Goal: Information Seeking & Learning: Compare options

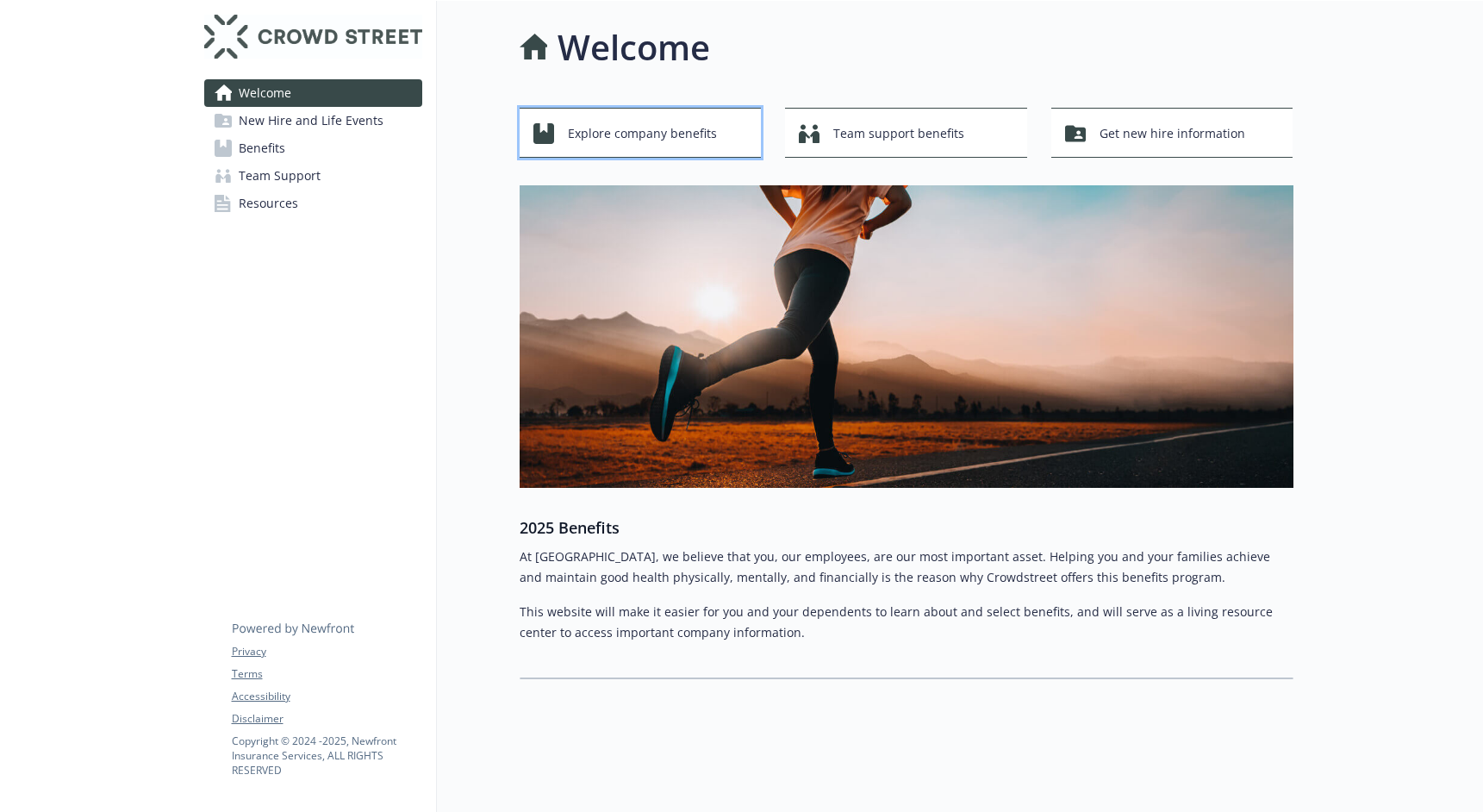
click at [657, 133] on span "Explore company benefits" at bounding box center [642, 133] width 150 height 33
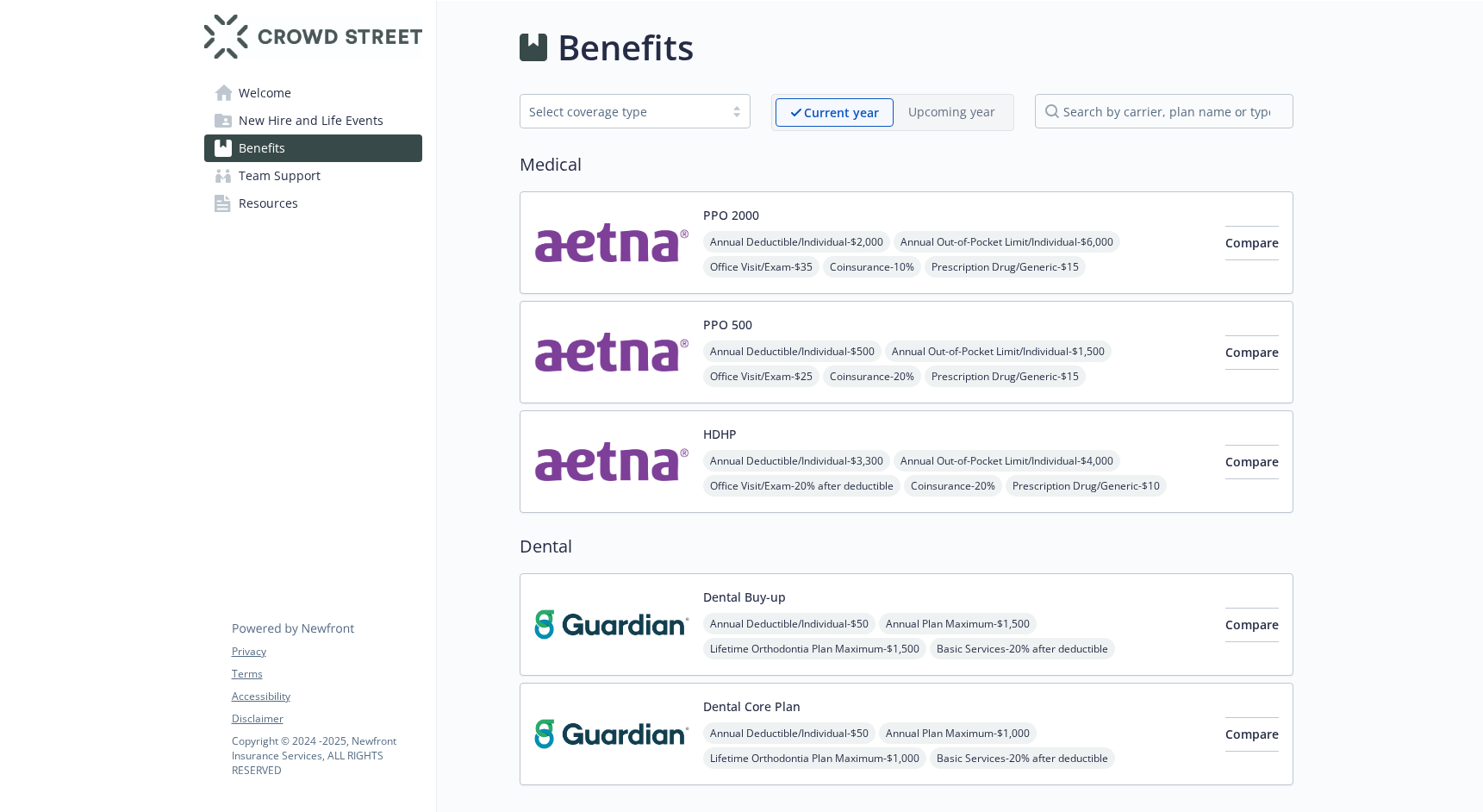
click at [329, 118] on span "New Hire and Life Events" at bounding box center [311, 120] width 145 height 28
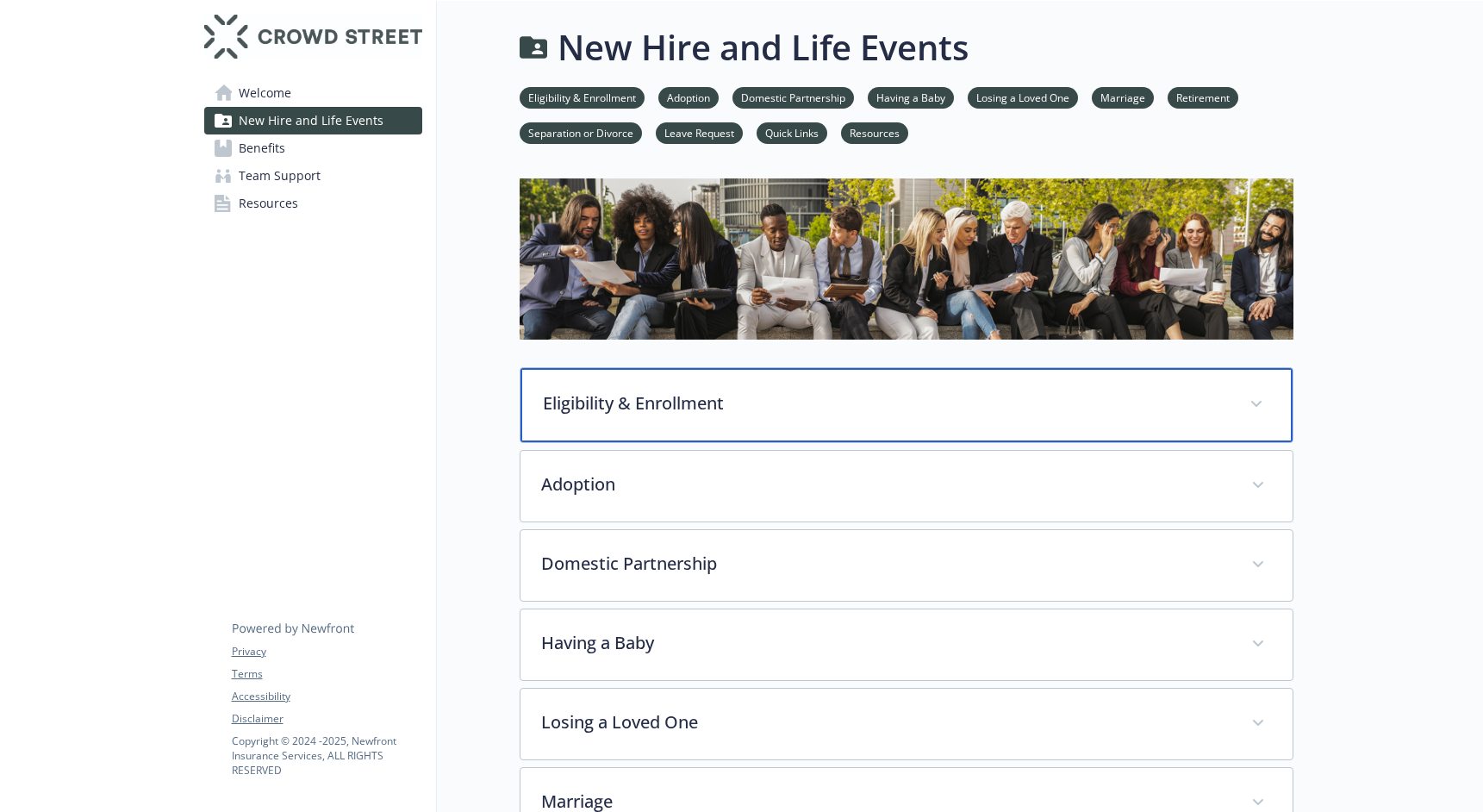
click at [690, 395] on p "Eligibility & Enrollment" at bounding box center [886, 403] width 686 height 26
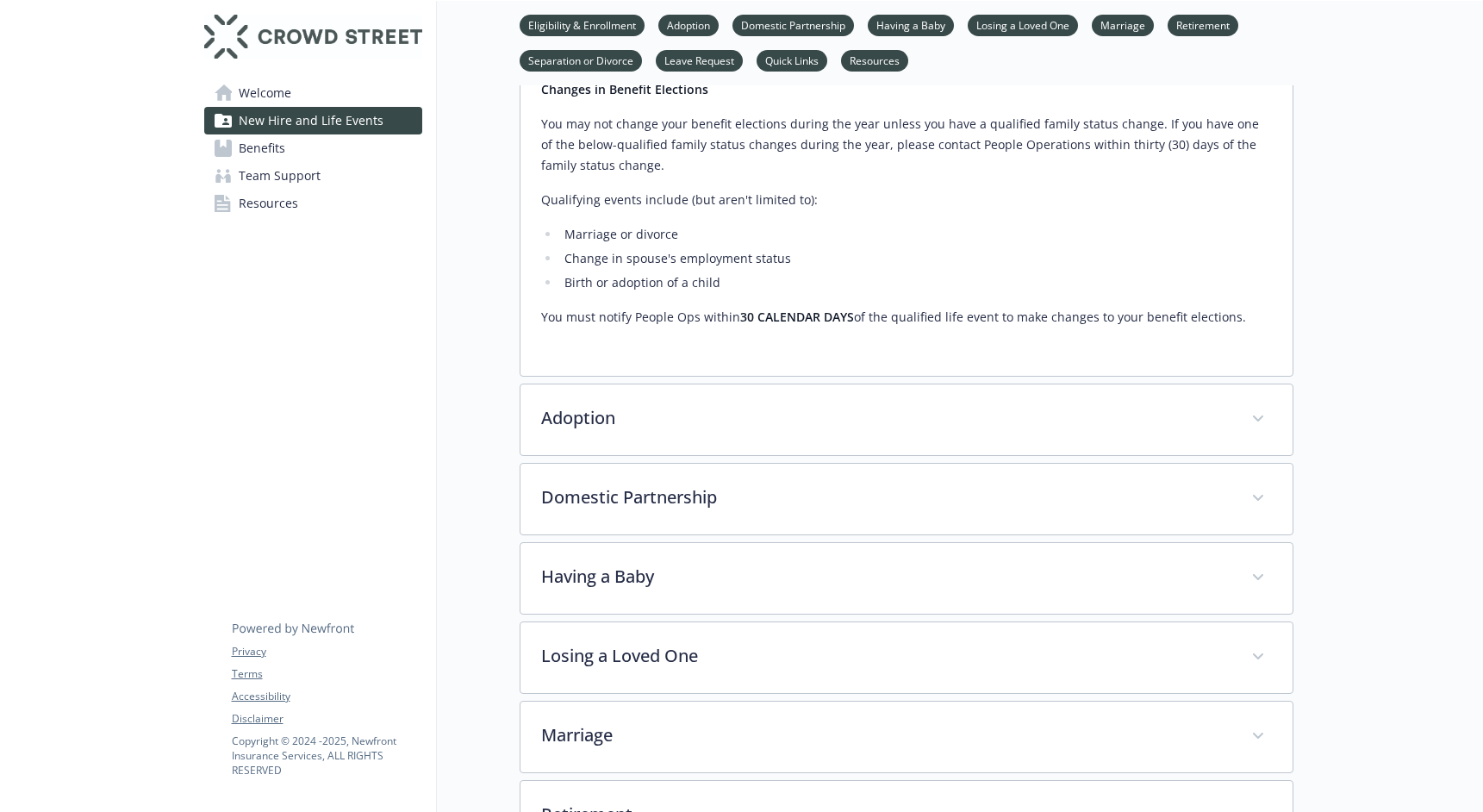
scroll to position [778, 0]
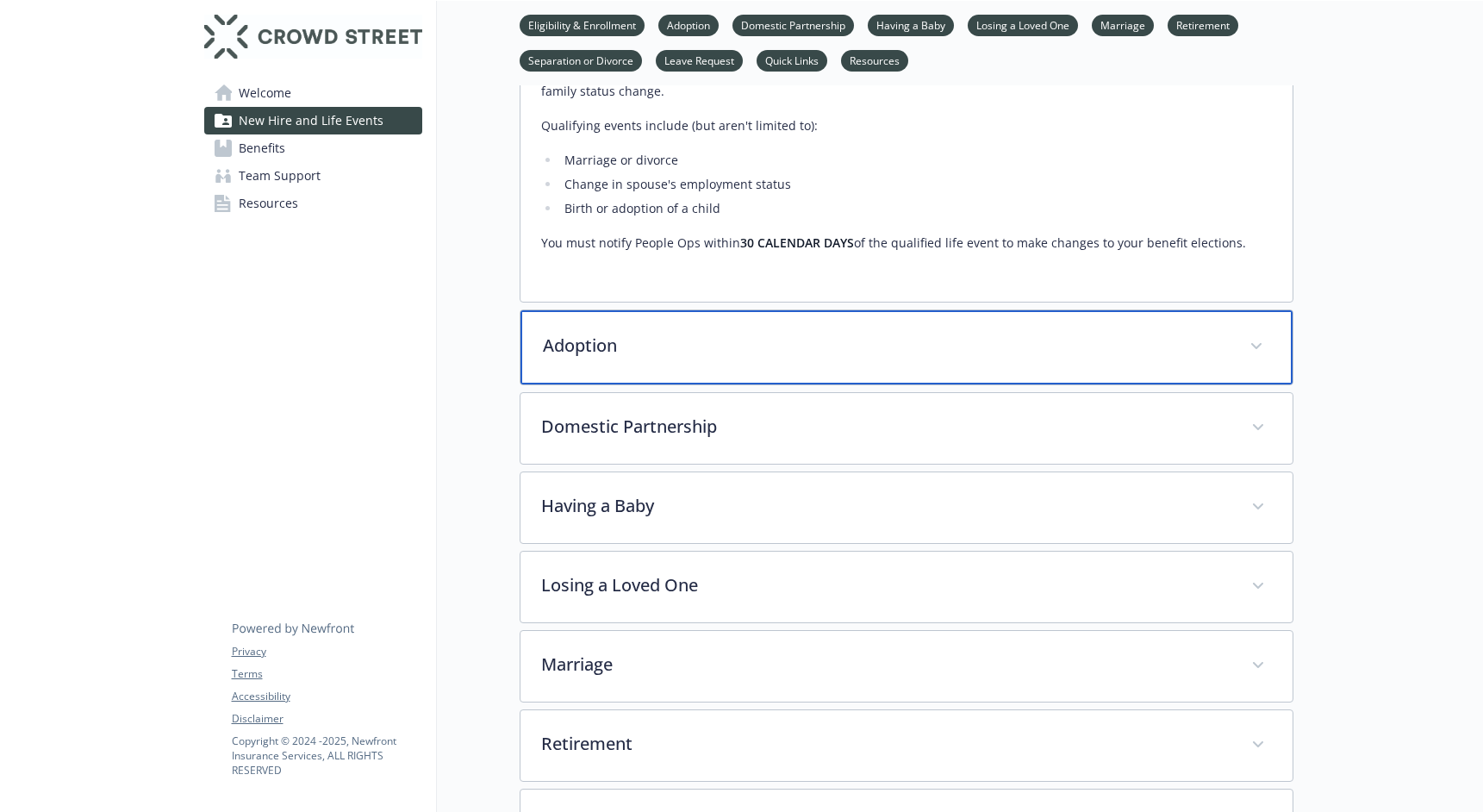
click at [947, 349] on p "Adoption" at bounding box center [886, 345] width 686 height 26
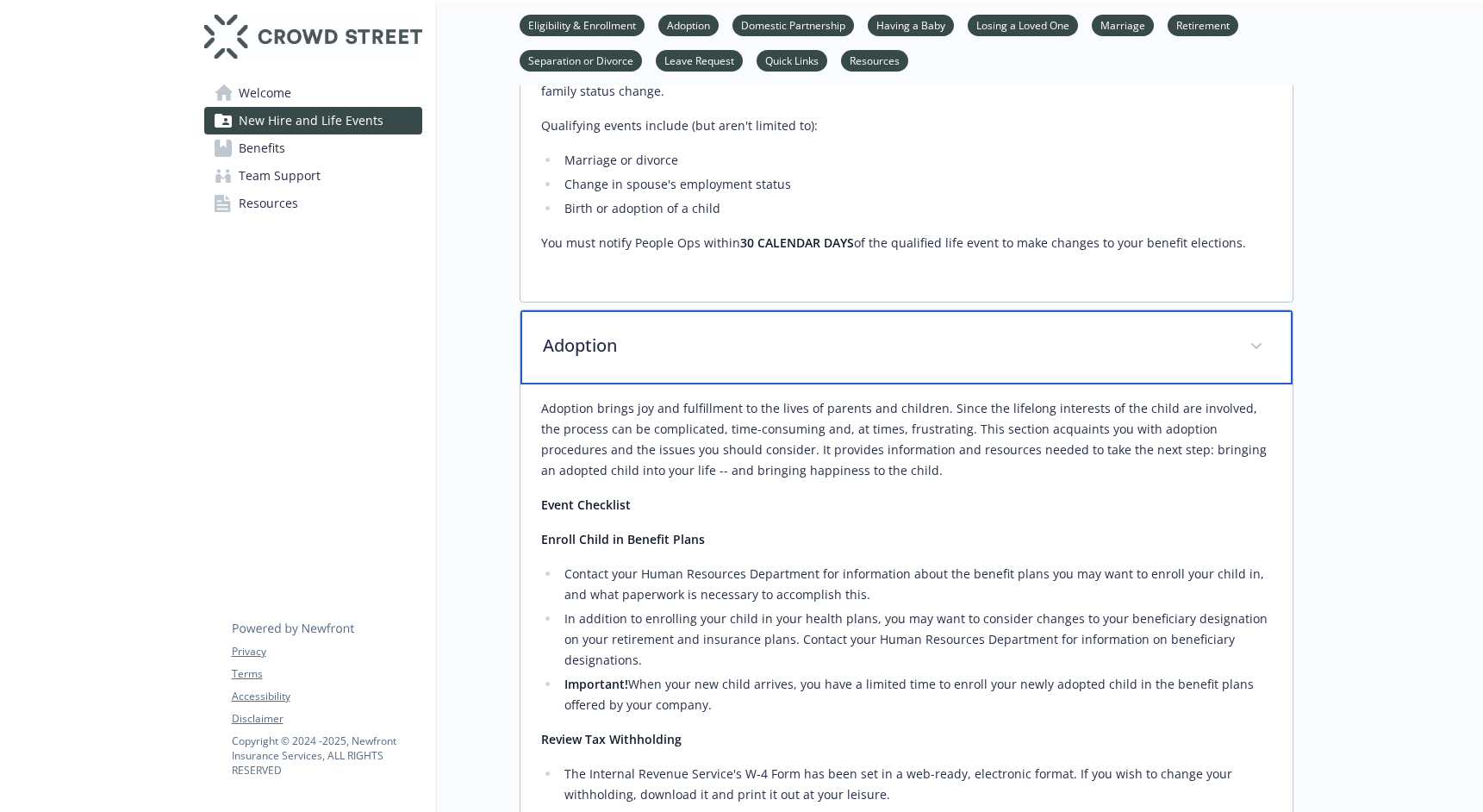
click at [947, 349] on p "Adoption" at bounding box center [886, 345] width 686 height 26
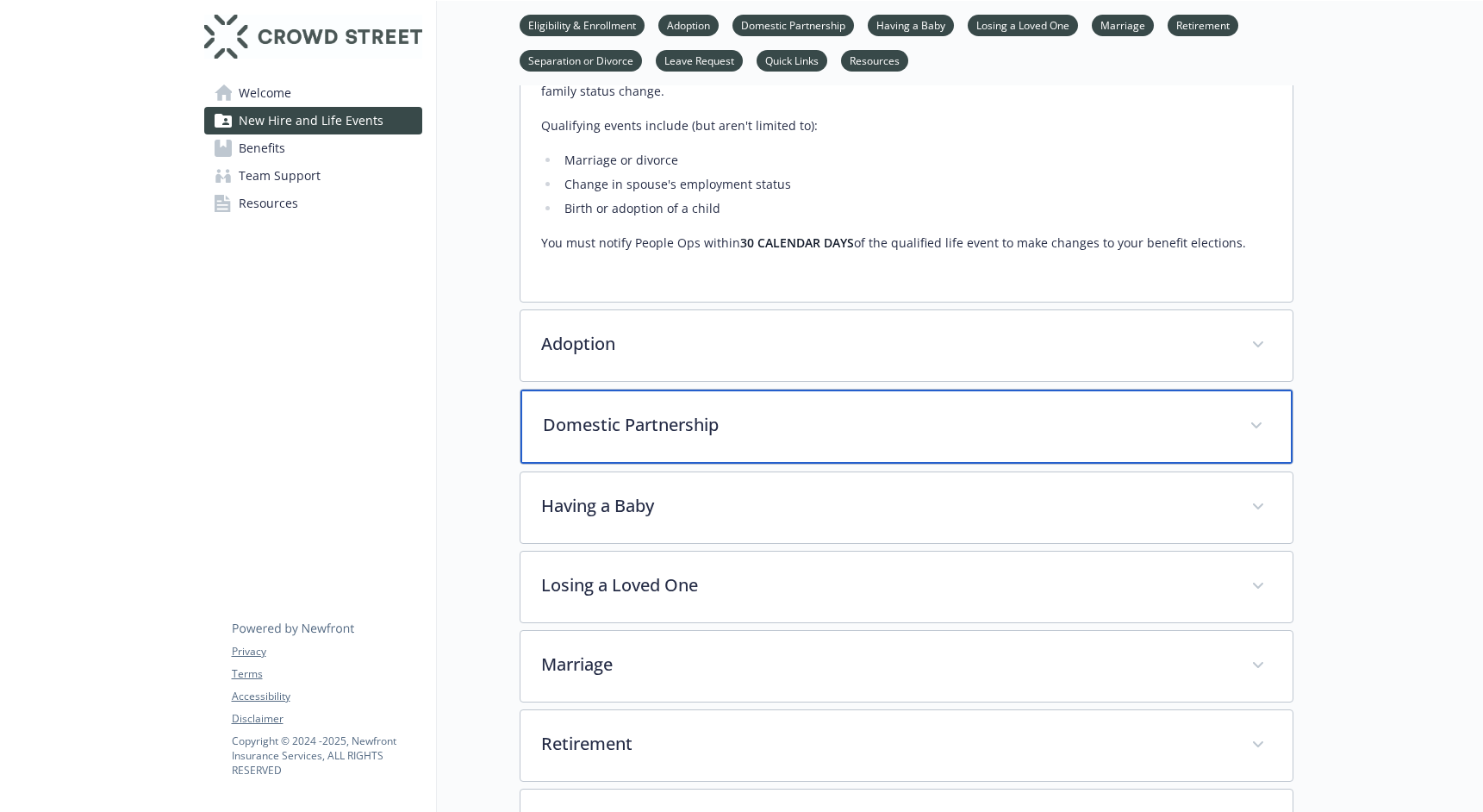
click at [900, 430] on p "Domestic Partnership" at bounding box center [886, 425] width 686 height 26
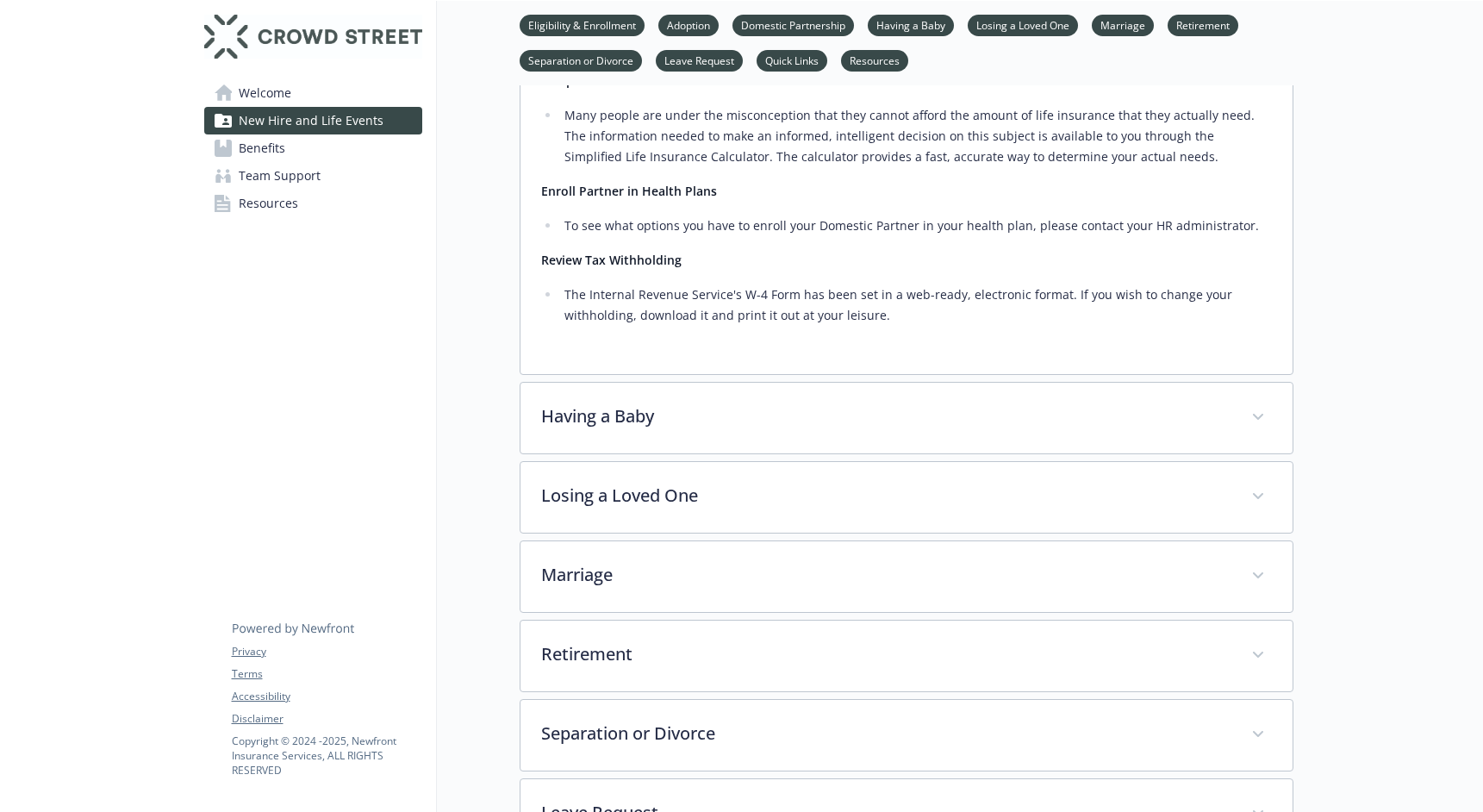
scroll to position [1410, 0]
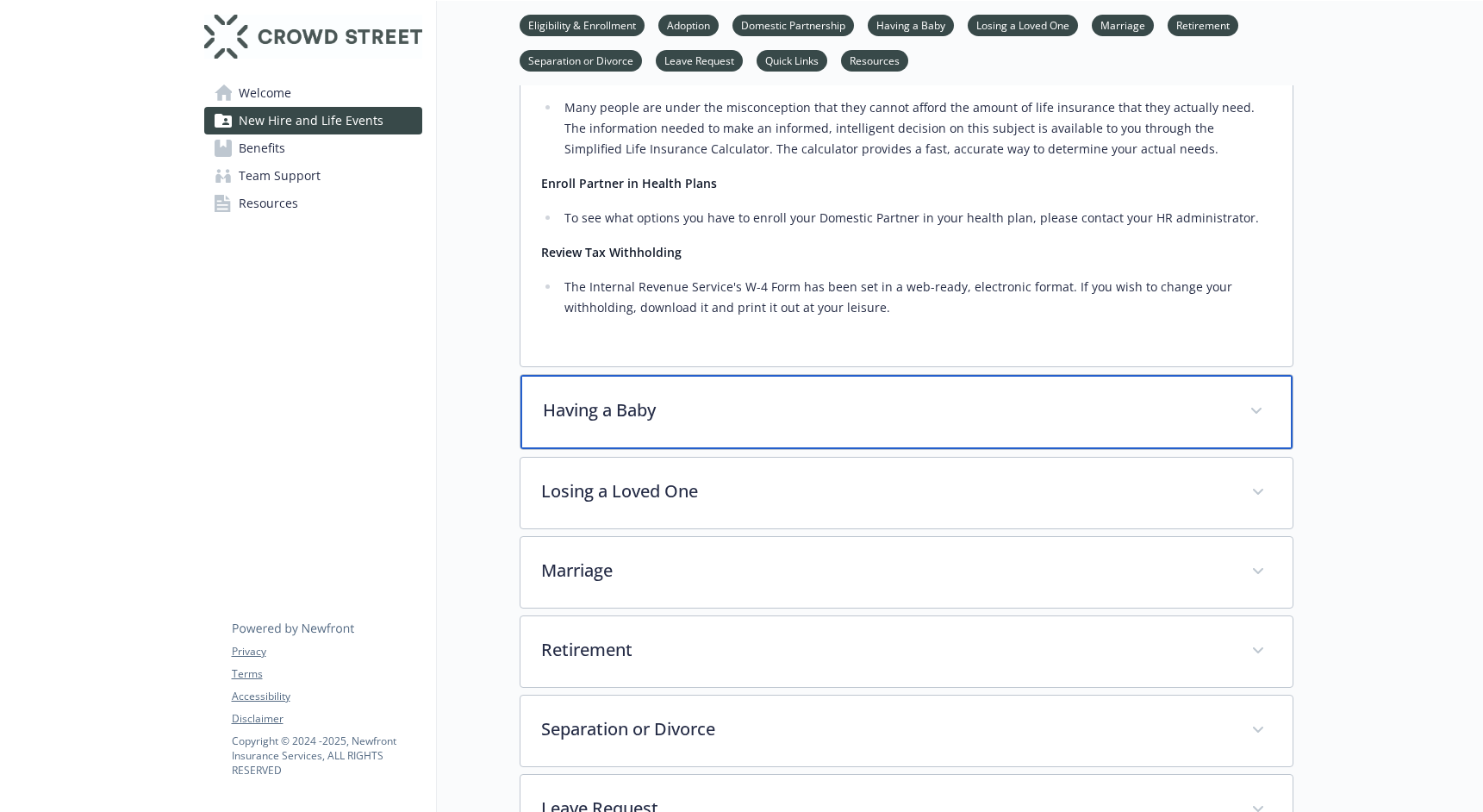
click at [858, 424] on div "Having a Baby" at bounding box center [907, 411] width 773 height 74
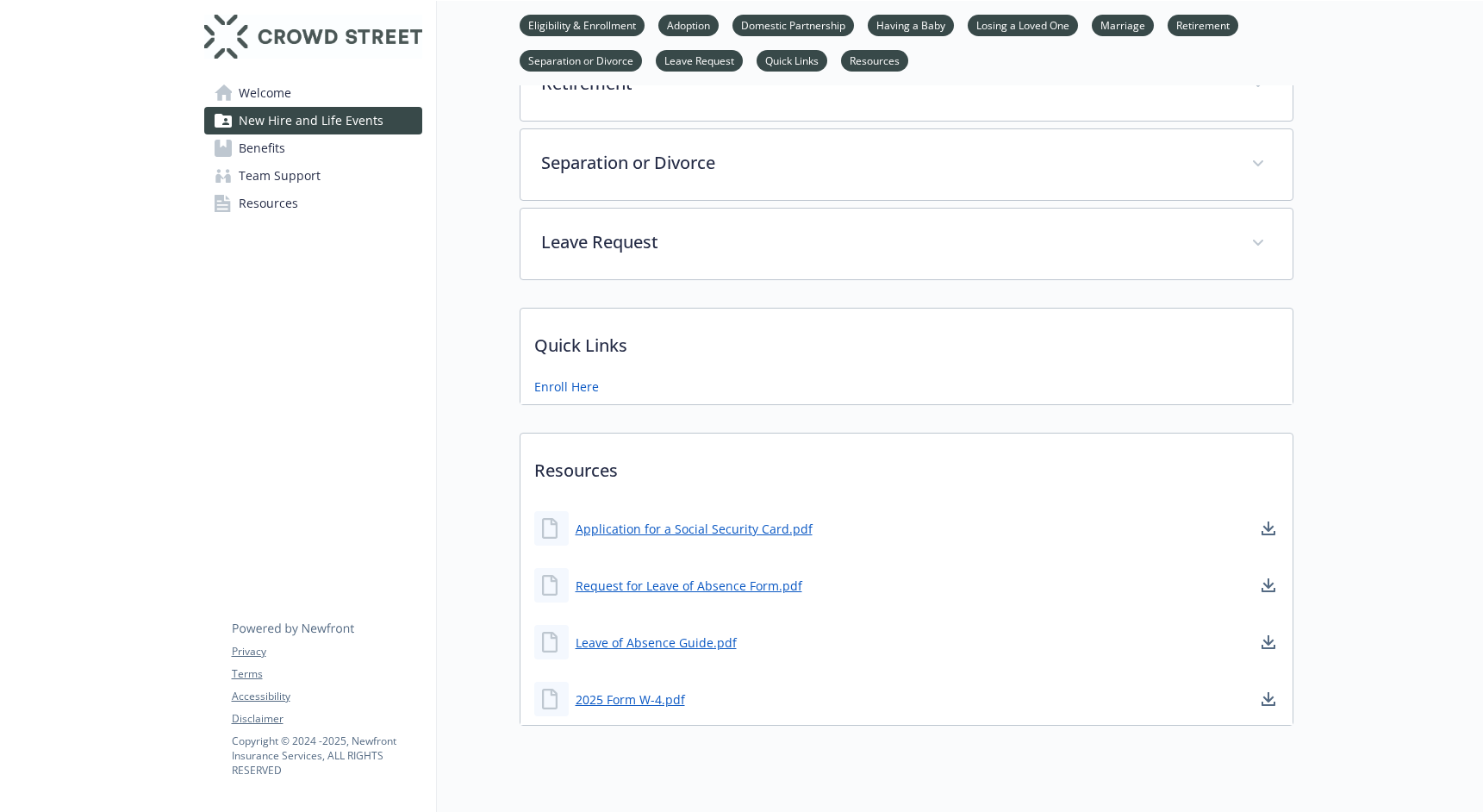
scroll to position [1948, 0]
click at [263, 152] on span "Benefits" at bounding box center [262, 148] width 47 height 28
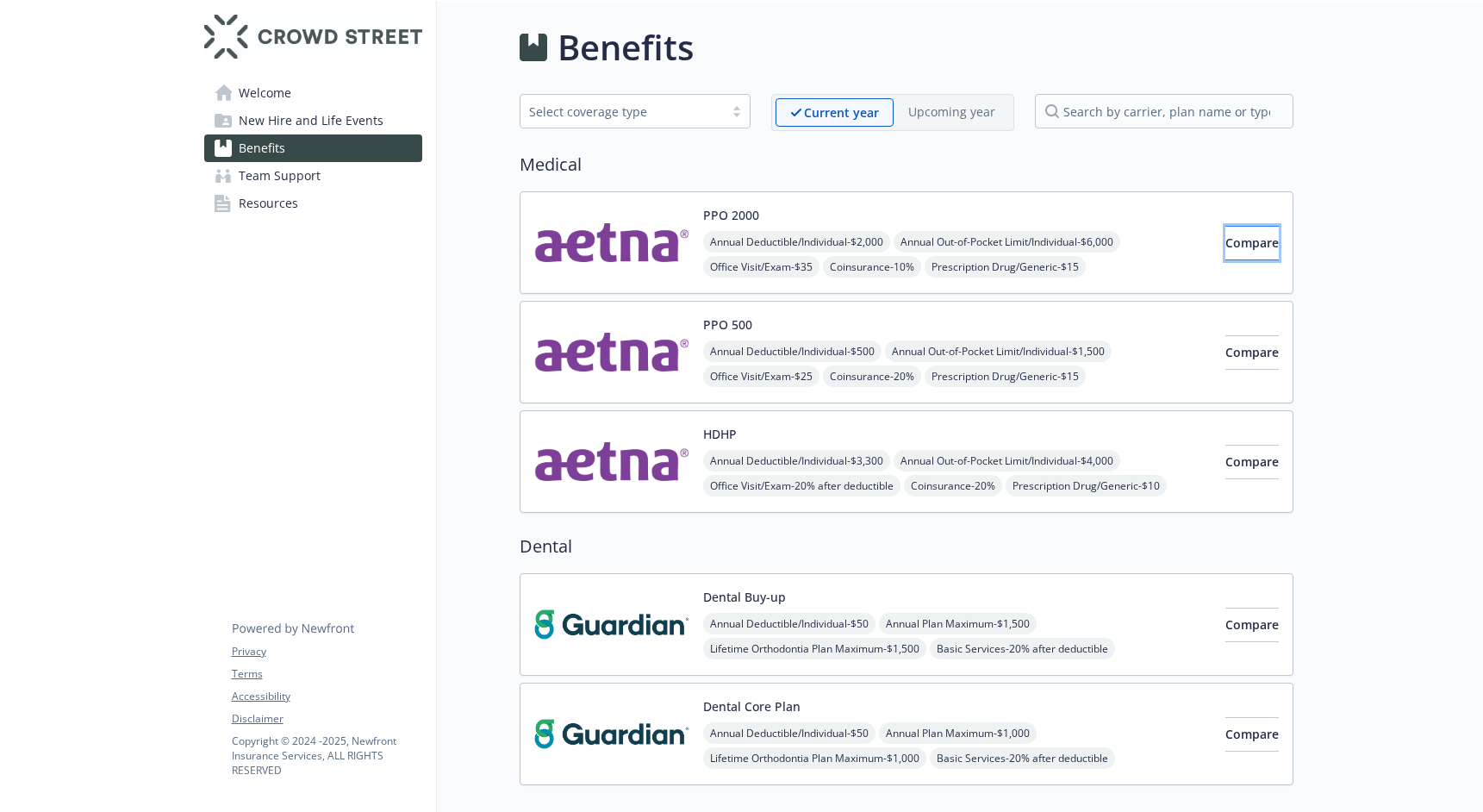
click at [1225, 238] on span "Compare" at bounding box center [1252, 243] width 54 height 16
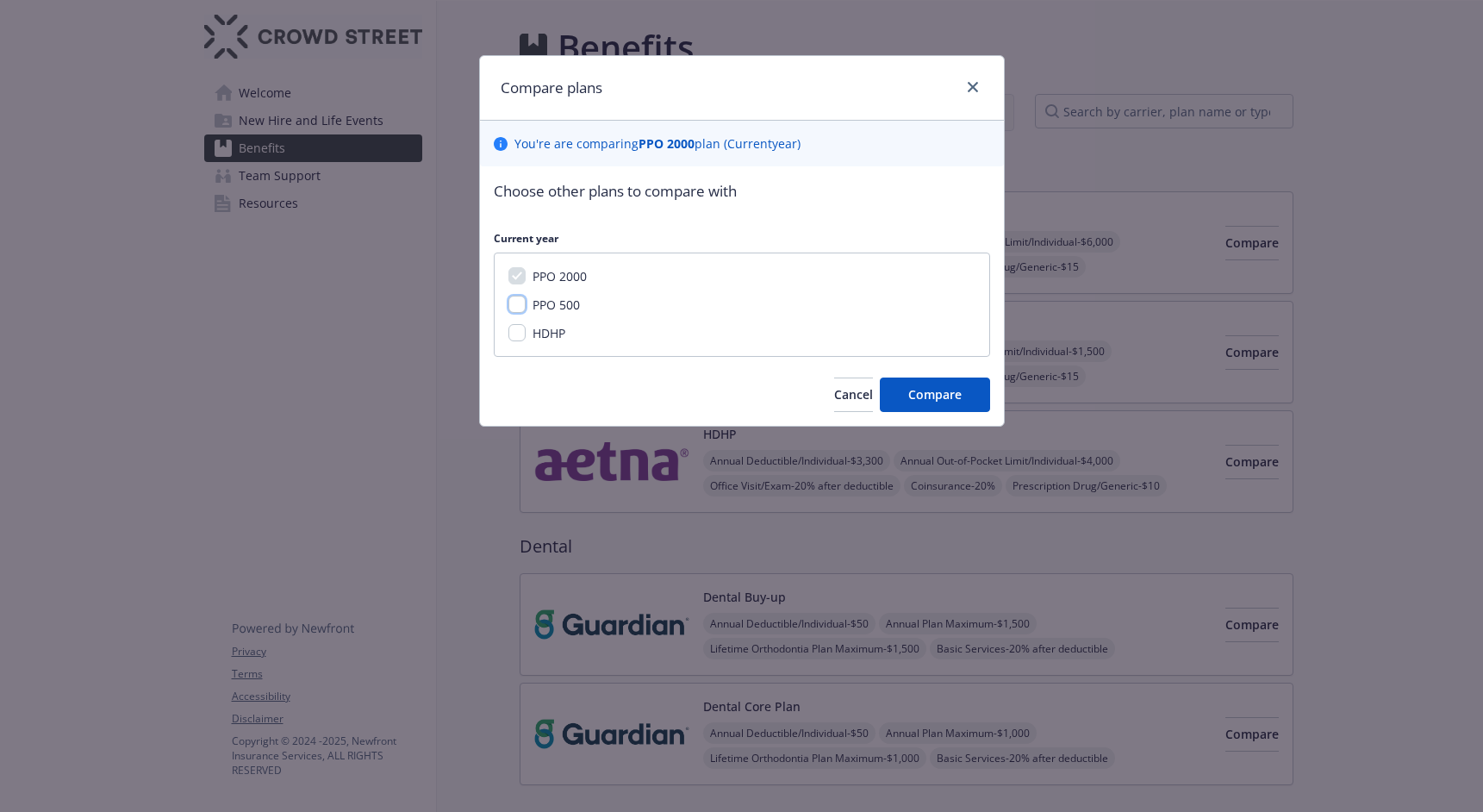
click at [517, 301] on input "PPO 500" at bounding box center [517, 304] width 17 height 17
checkbox input "true"
click at [516, 330] on input "HDHP" at bounding box center [517, 333] width 17 height 17
checkbox input "true"
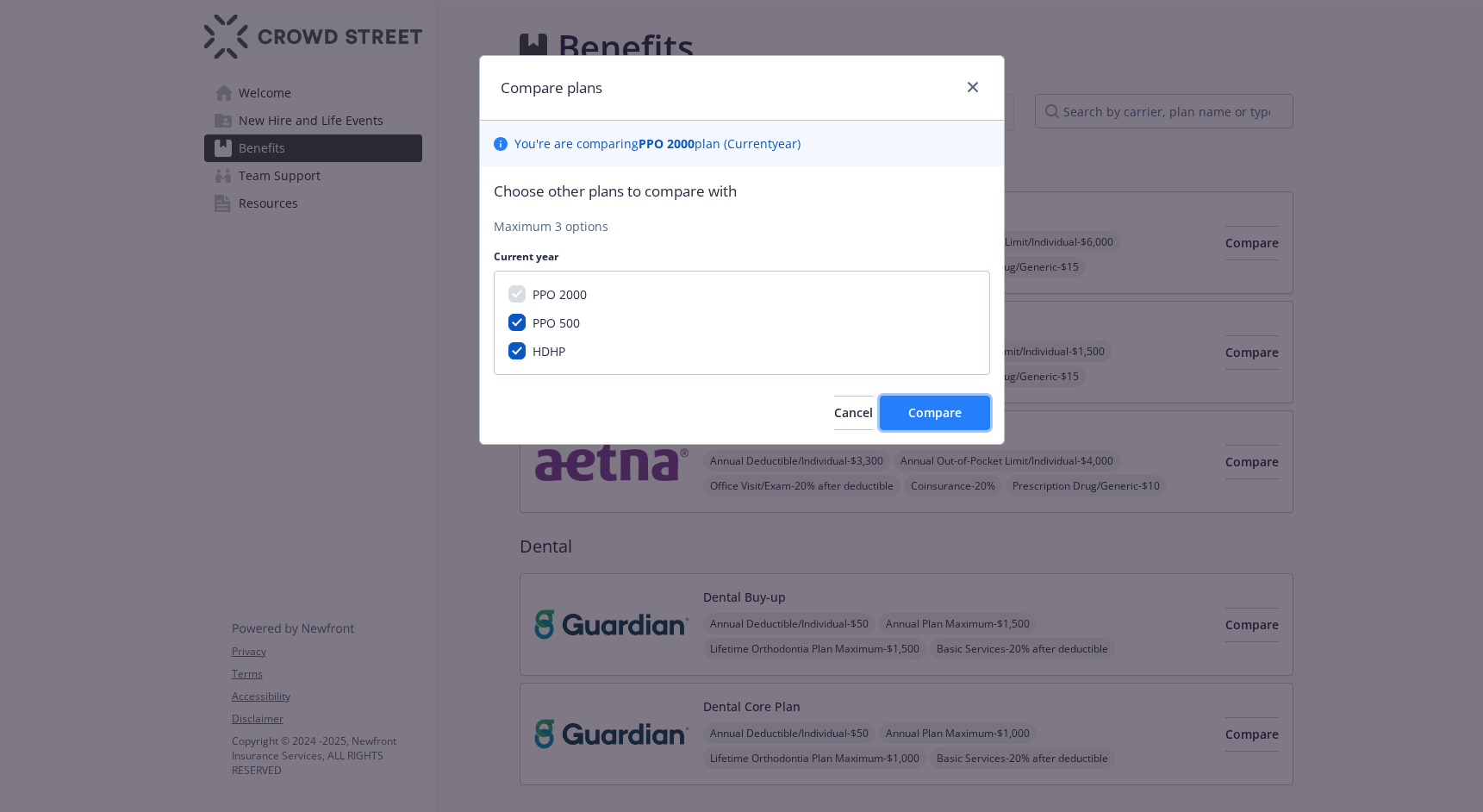
click at [915, 410] on span "Compare" at bounding box center [936, 412] width 54 height 16
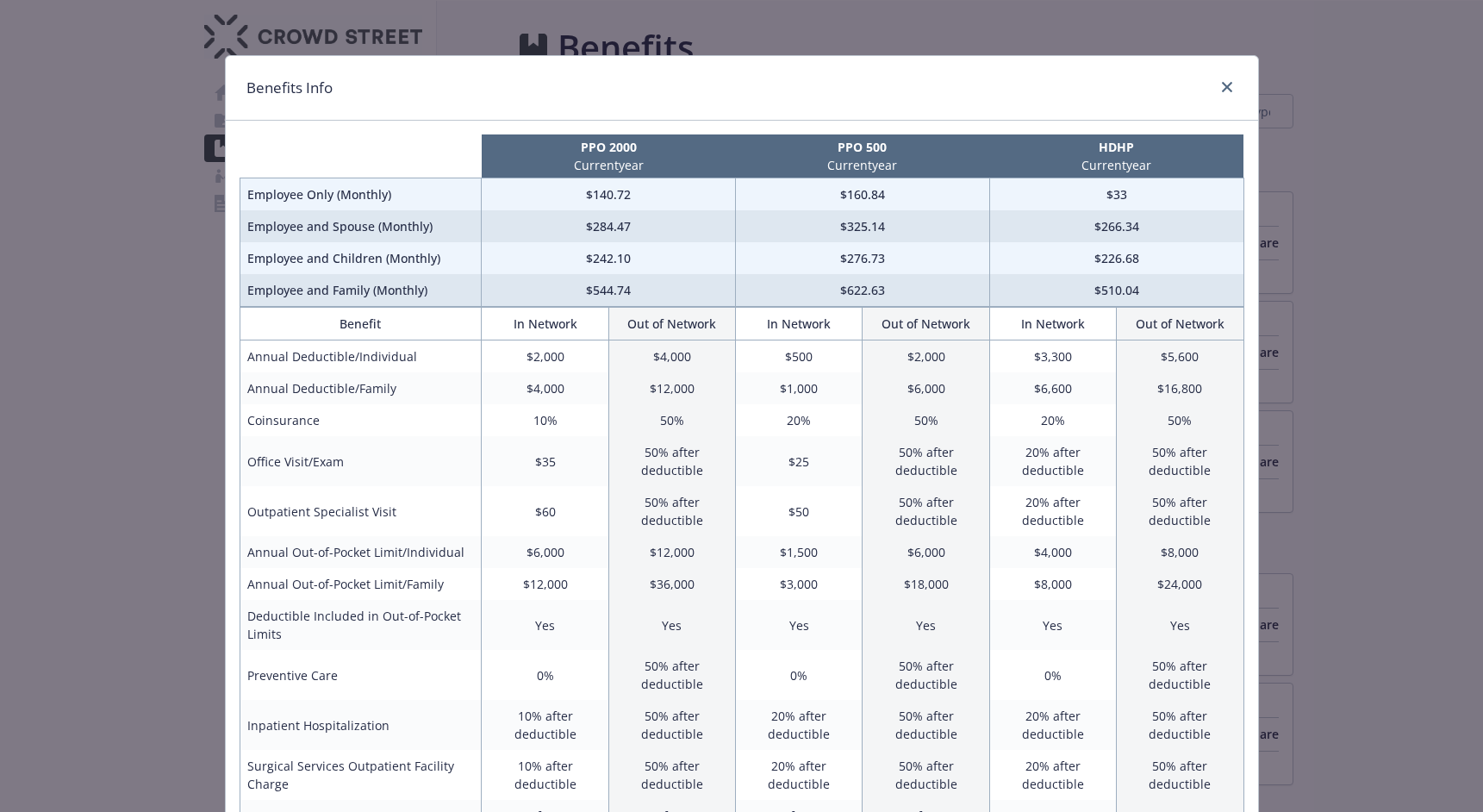
click at [1344, 183] on div "Benefits Info PPO 2000 Current year PPO 500 Current year HDHP Current year Empl…" at bounding box center [741, 406] width 1483 height 812
click at [1225, 90] on icon "close" at bounding box center [1227, 86] width 11 height 11
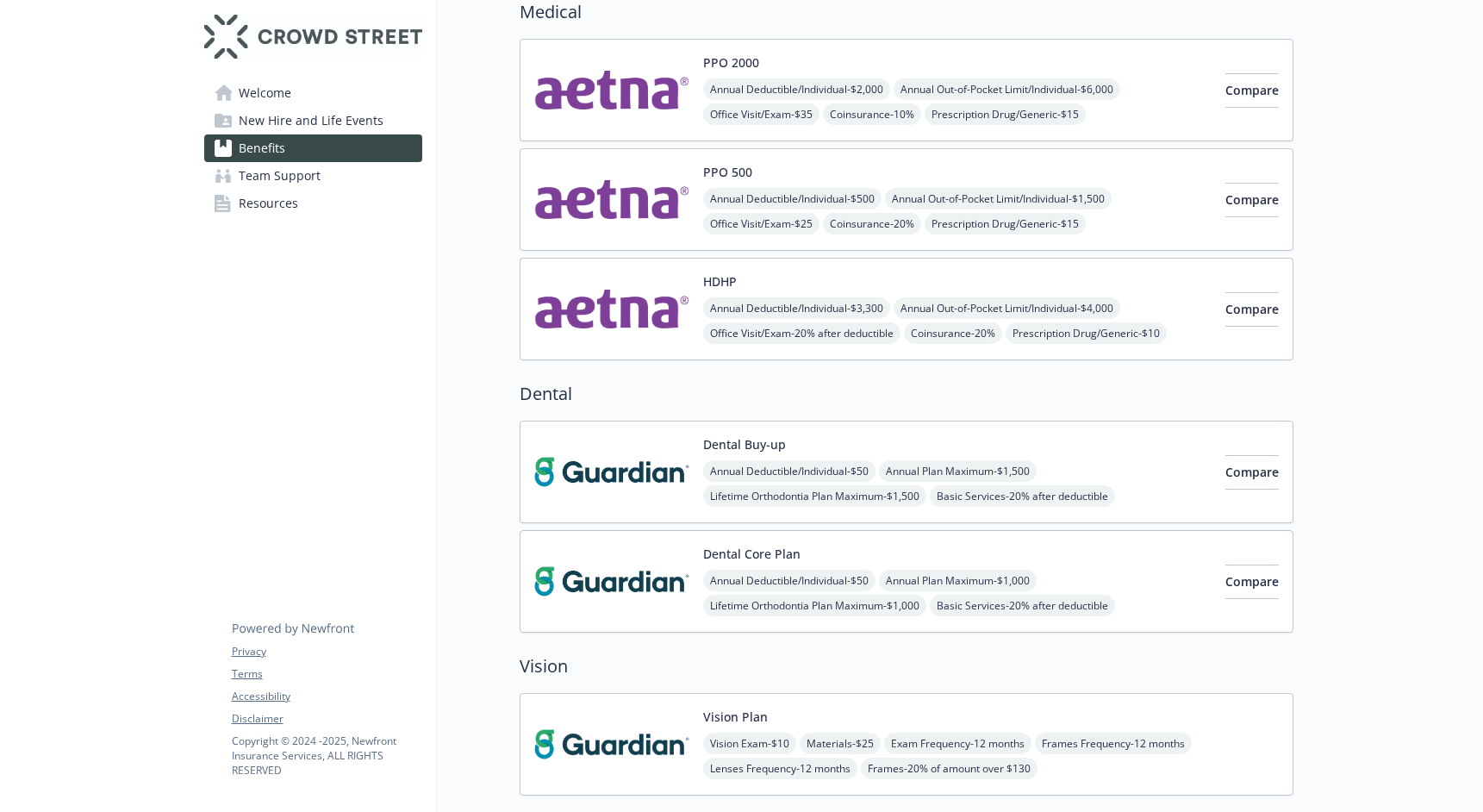
scroll to position [183, 0]
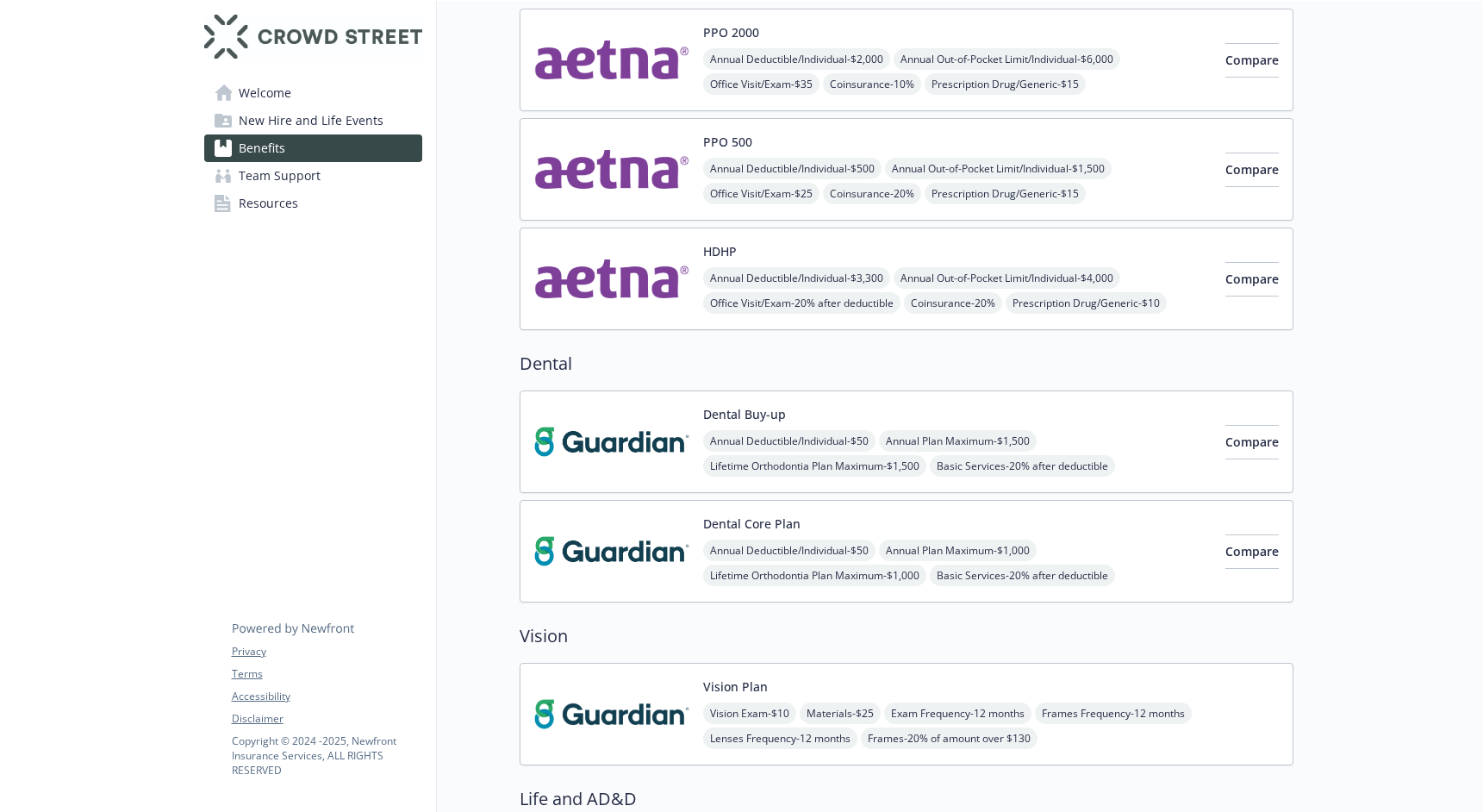
click at [1108, 278] on span "Annual Out-of-Pocket Limit/Individual - $4,000" at bounding box center [1007, 278] width 226 height 21
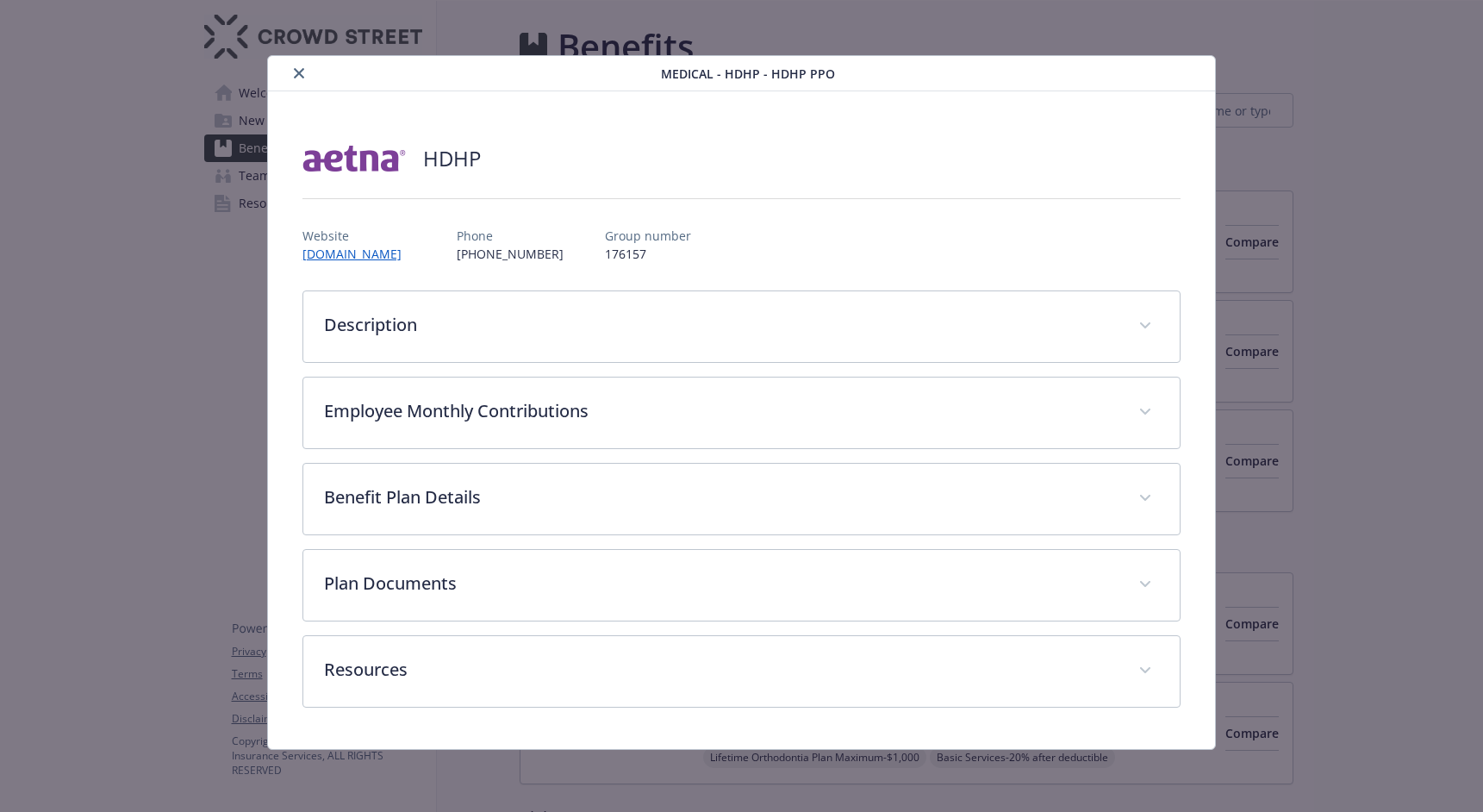
scroll to position [183, 0]
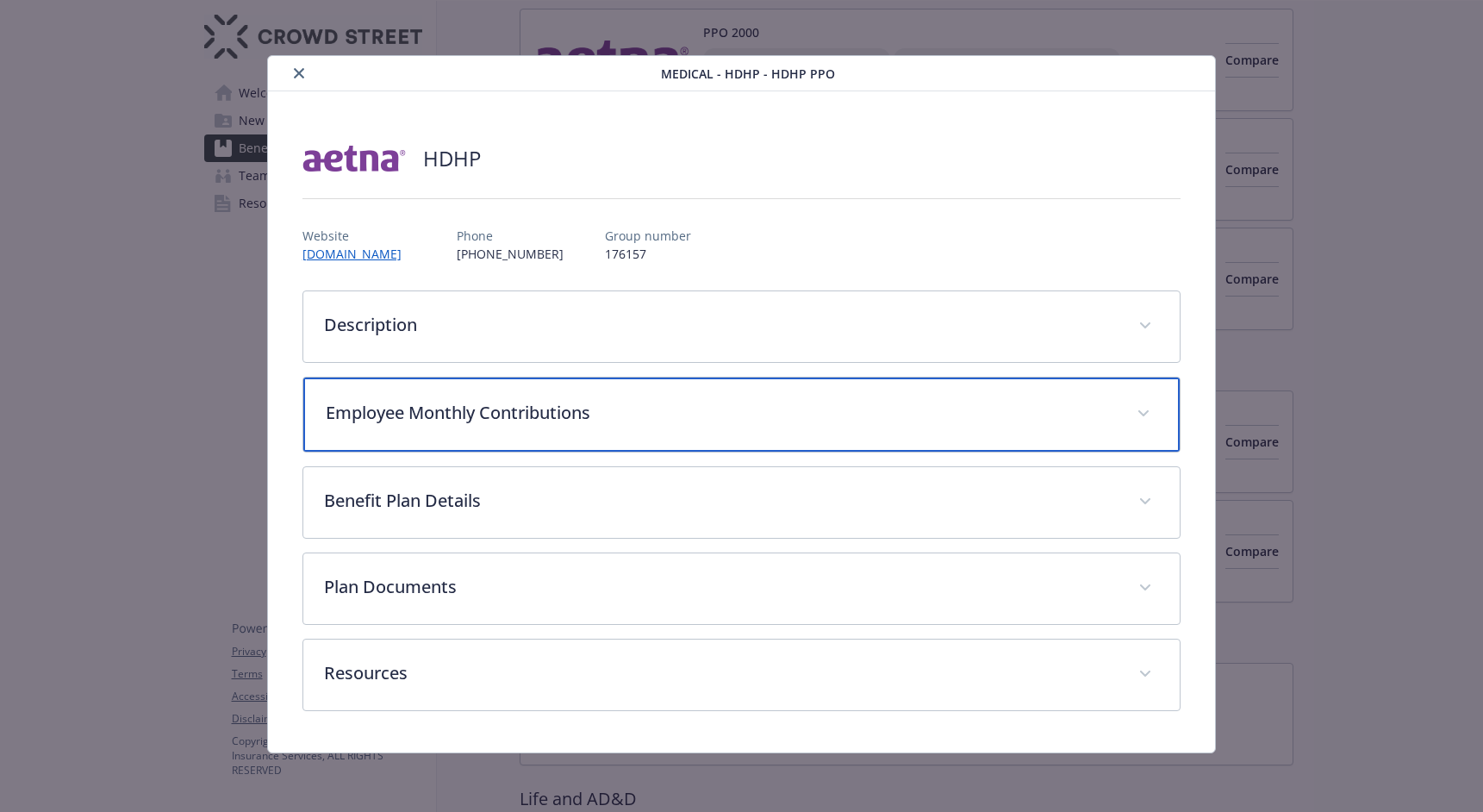
click at [640, 424] on div "Employee Monthly Contributions" at bounding box center [741, 414] width 876 height 74
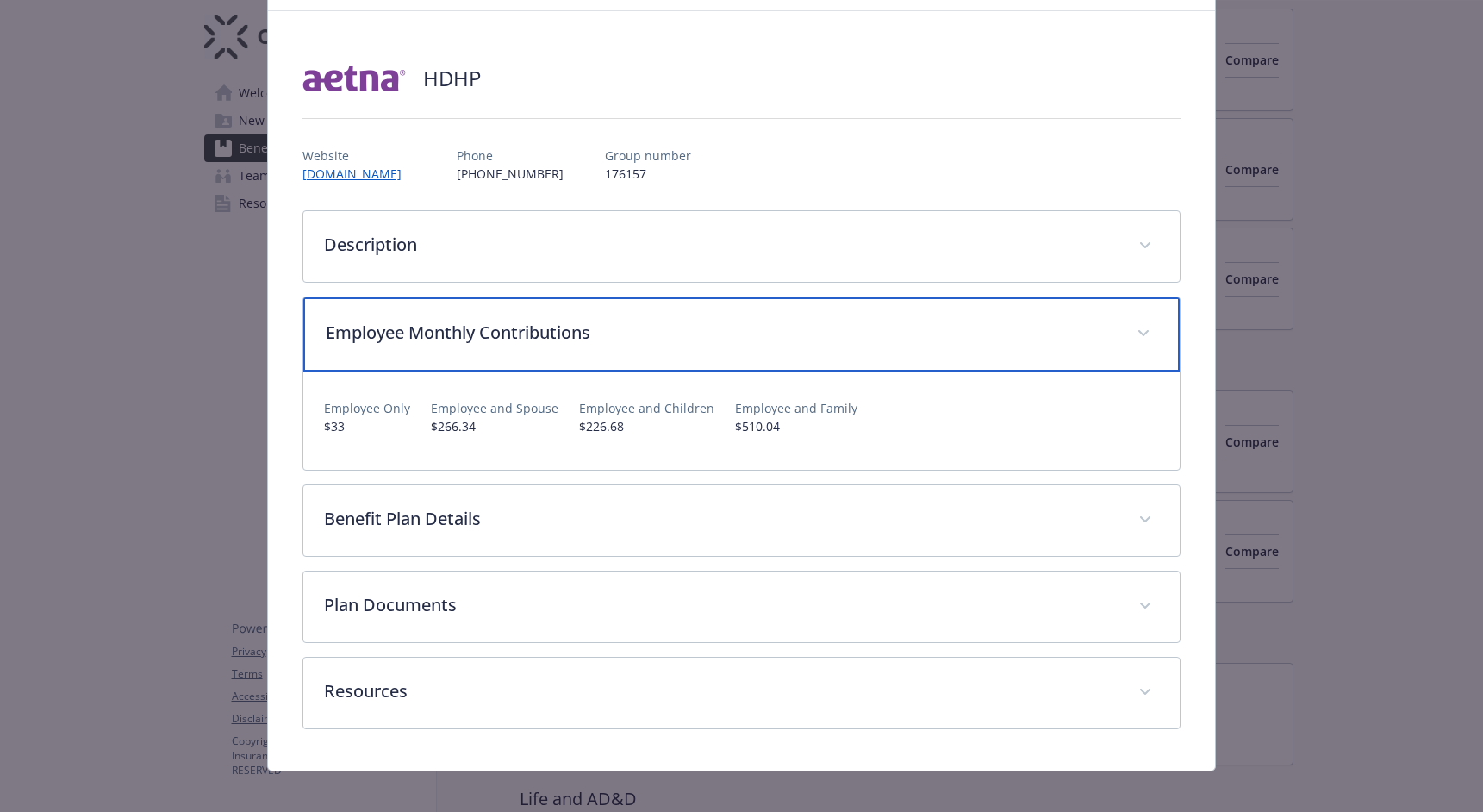
scroll to position [95, 0]
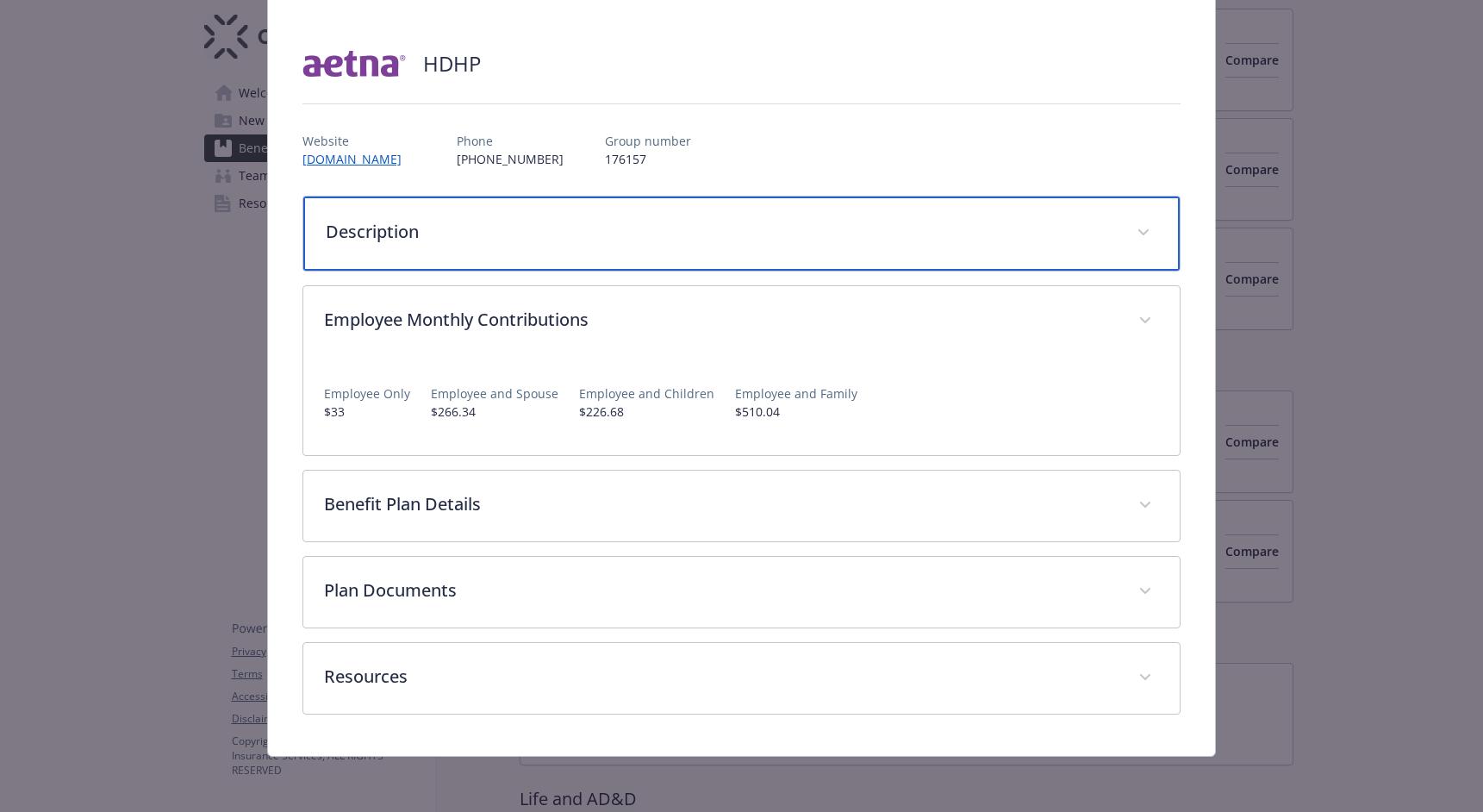
click at [637, 231] on p "Description" at bounding box center [721, 231] width 790 height 26
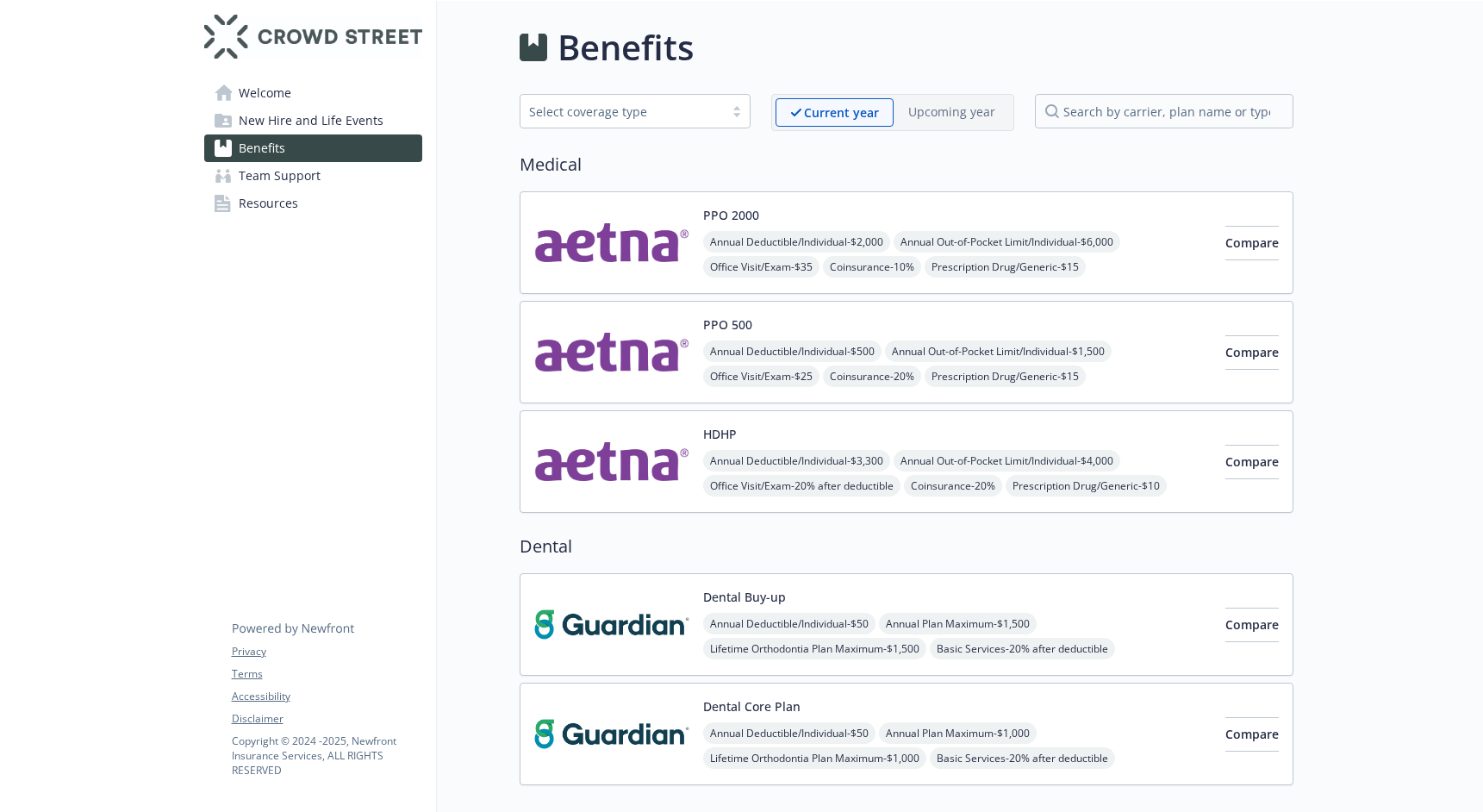
click at [798, 323] on div "PPO 500 Annual Deductible/Individual - $500 Annual Out-of-Pocket Limit/Individu…" at bounding box center [958, 352] width 508 height 73
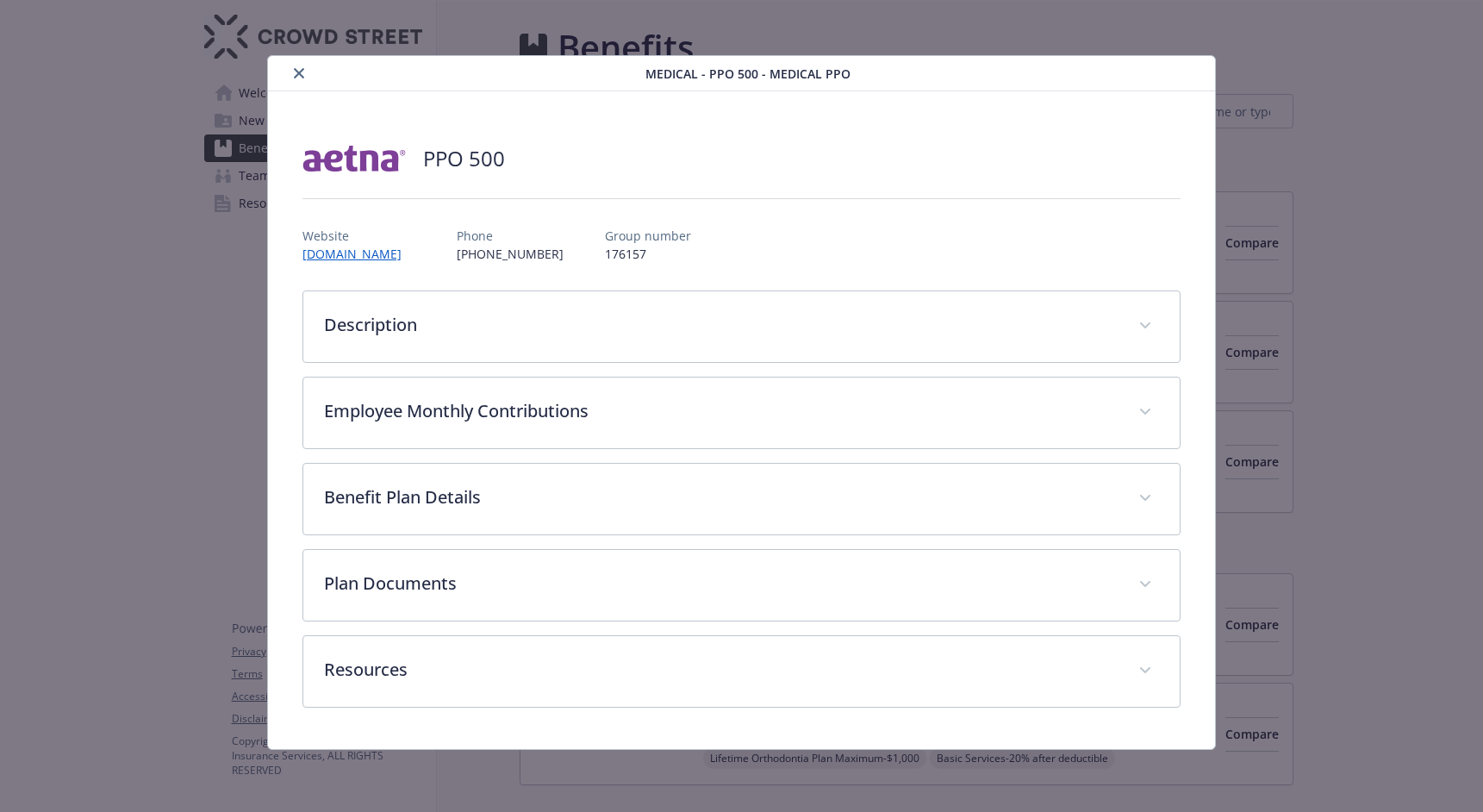
click at [299, 78] on button "close" at bounding box center [299, 74] width 21 height 21
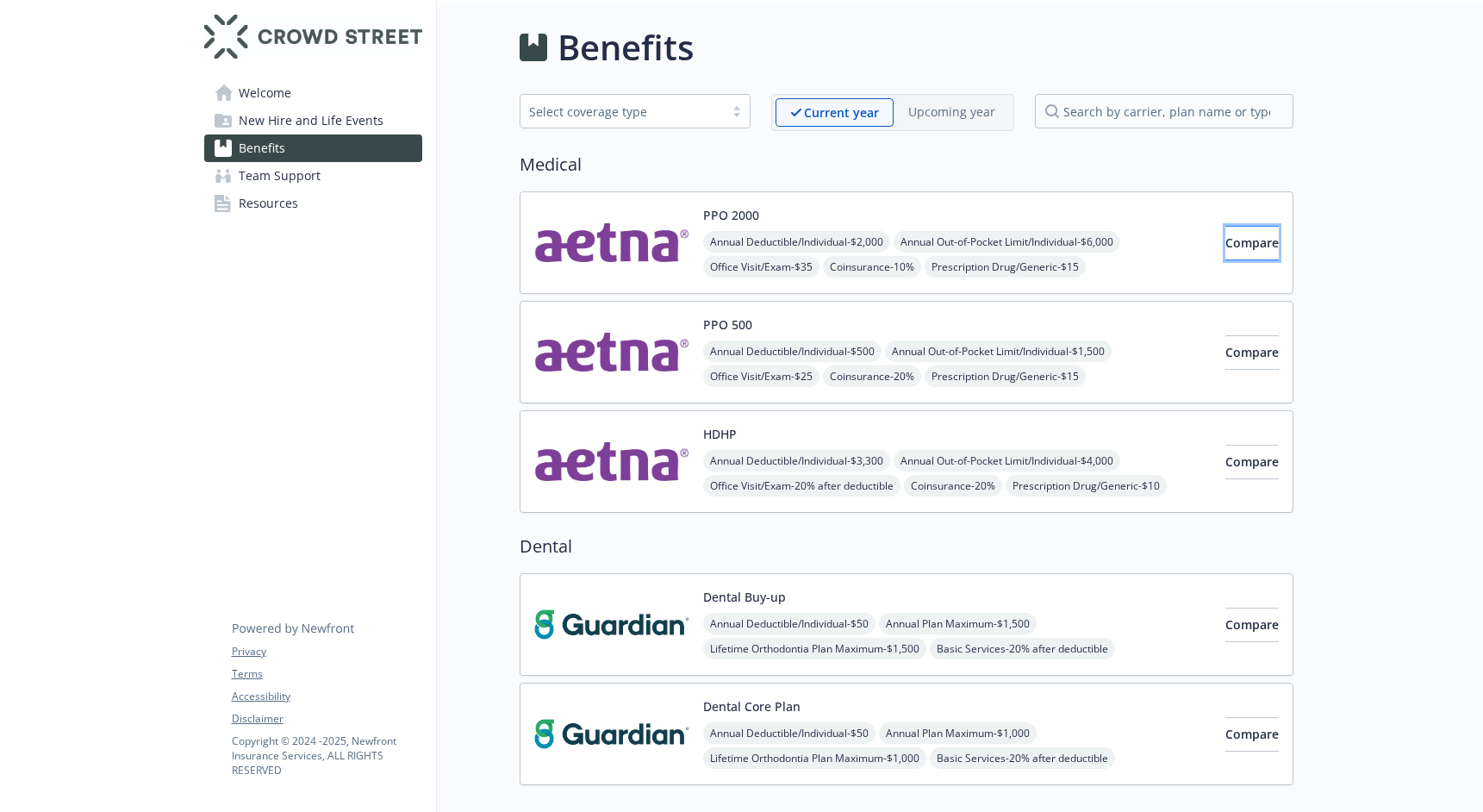
click at [1250, 242] on button "Compare" at bounding box center [1252, 244] width 54 height 35
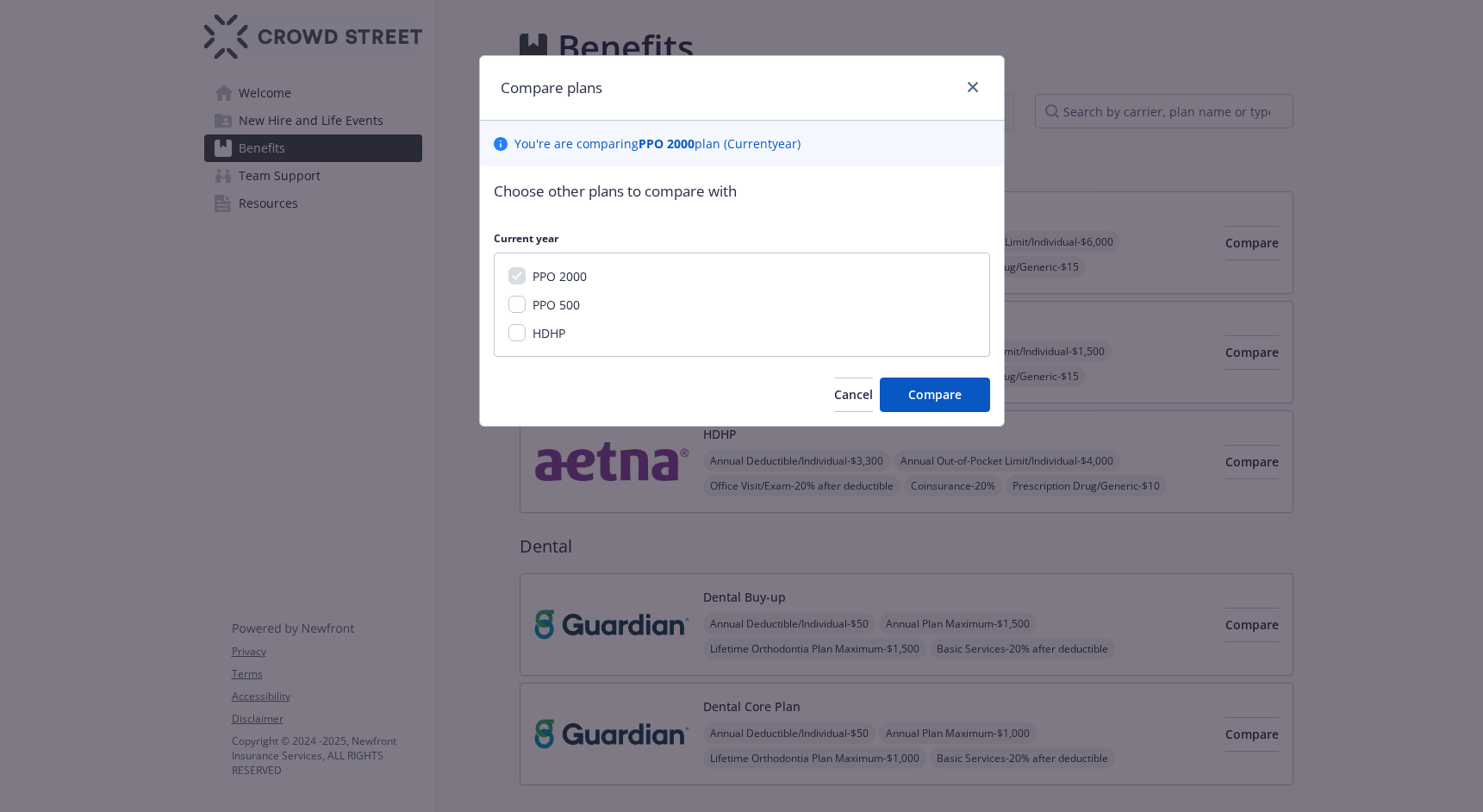
click at [551, 303] on span "PPO 500" at bounding box center [556, 304] width 47 height 16
click at [525, 303] on input "PPO 500" at bounding box center [517, 304] width 17 height 17
checkbox input "true"
click at [548, 329] on span "HDHP" at bounding box center [549, 333] width 33 height 16
click at [525, 329] on input "HDHP" at bounding box center [517, 333] width 17 height 17
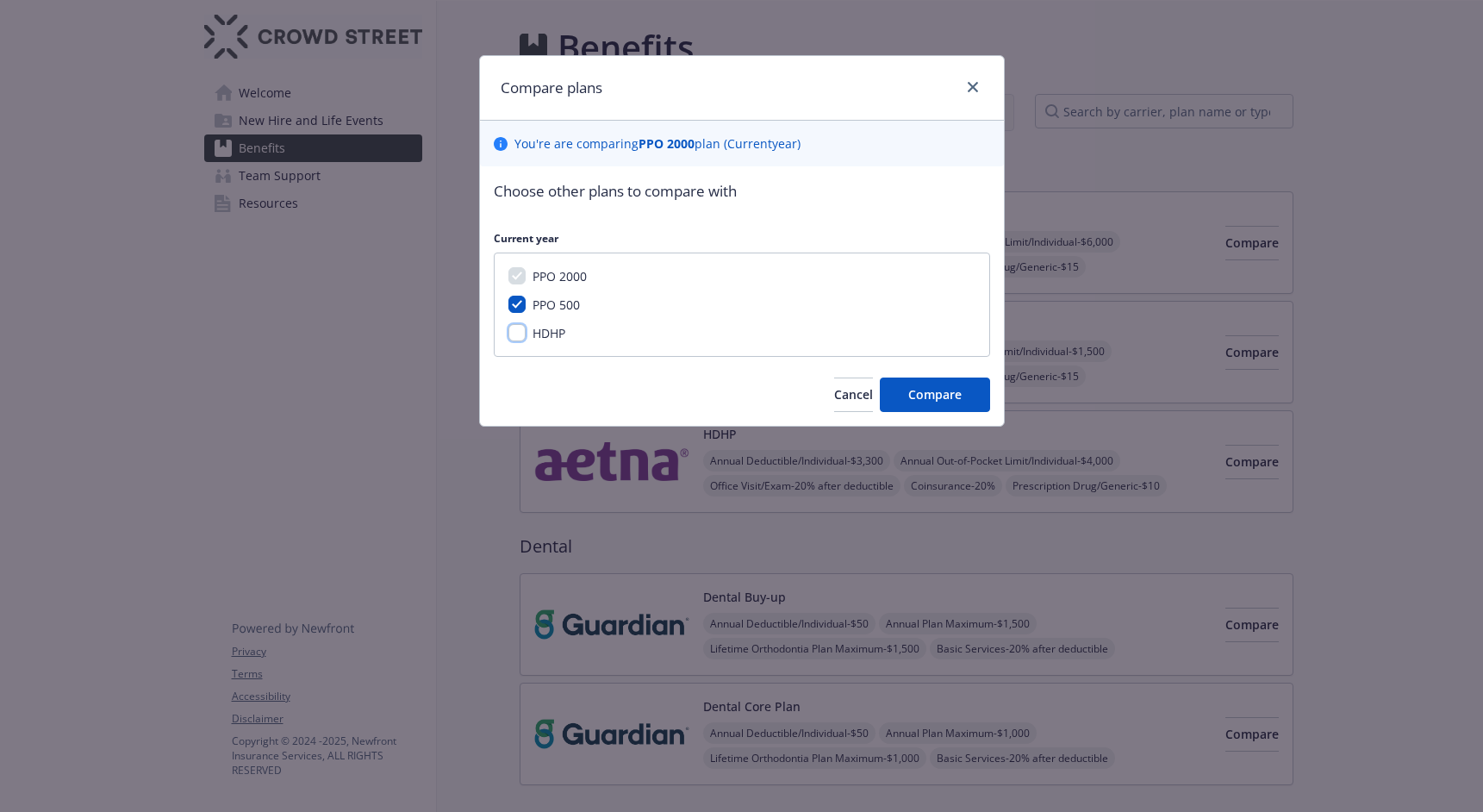
checkbox input "true"
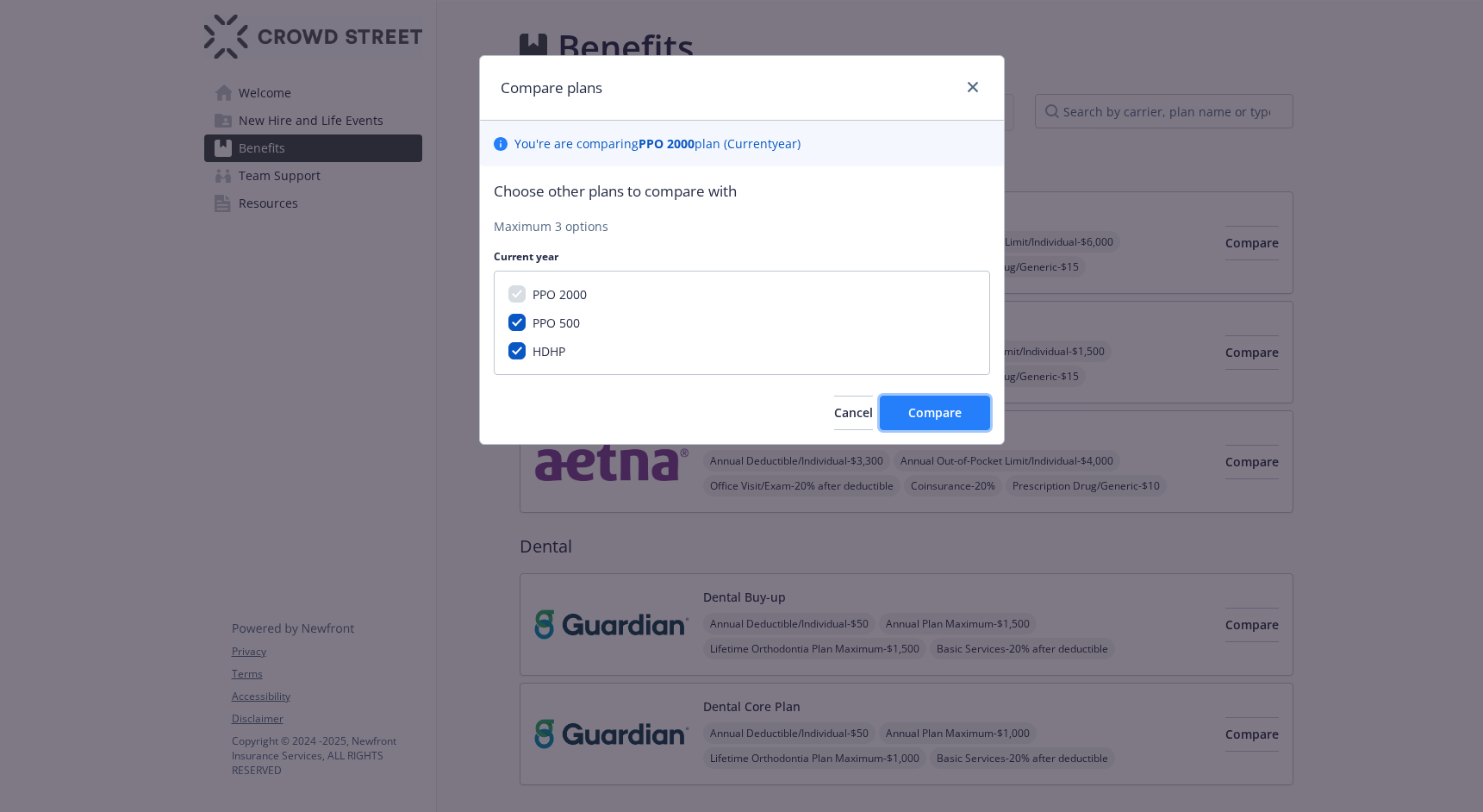
click at [924, 413] on span "Compare" at bounding box center [936, 412] width 54 height 16
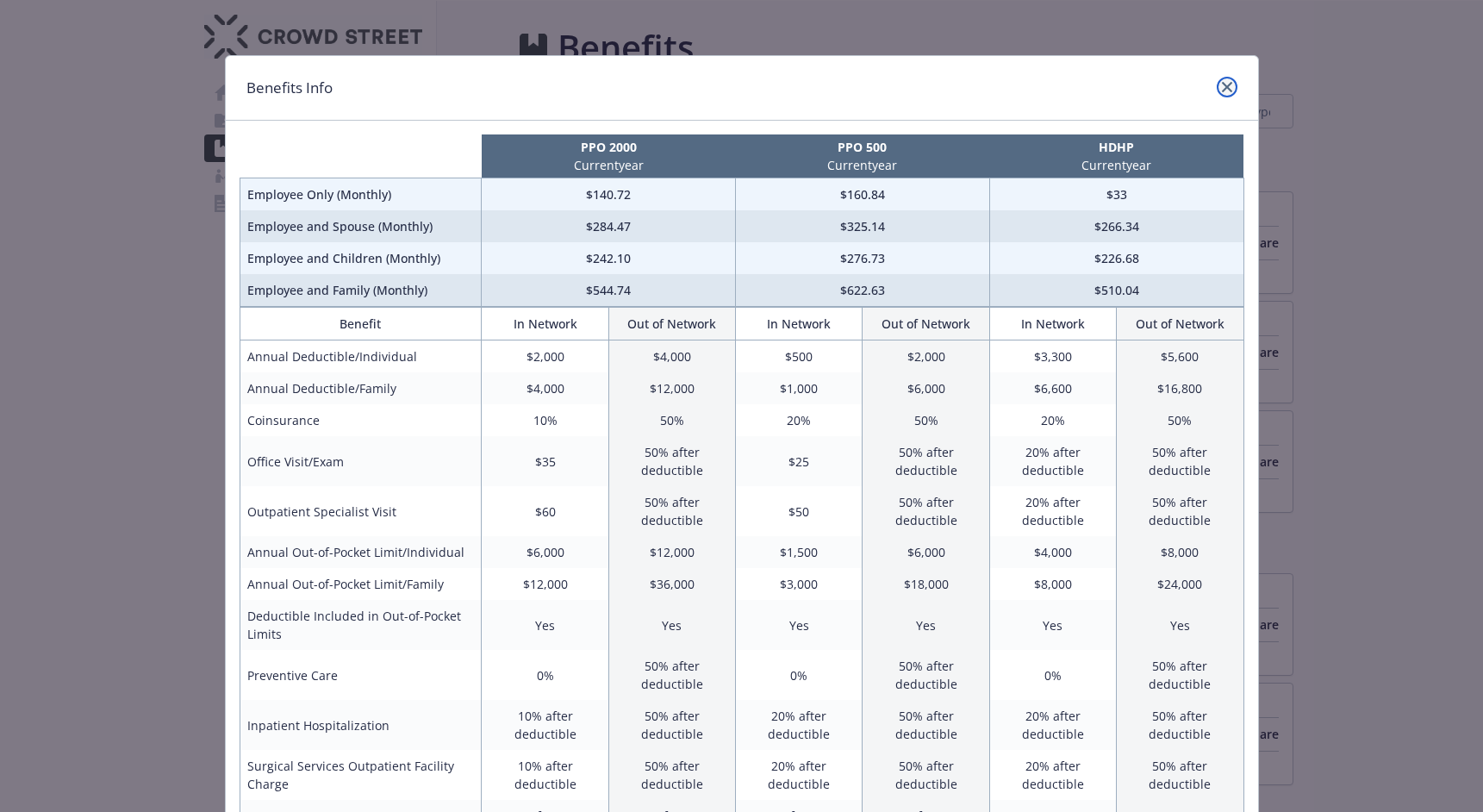
click at [1229, 81] on link "close" at bounding box center [1227, 87] width 21 height 21
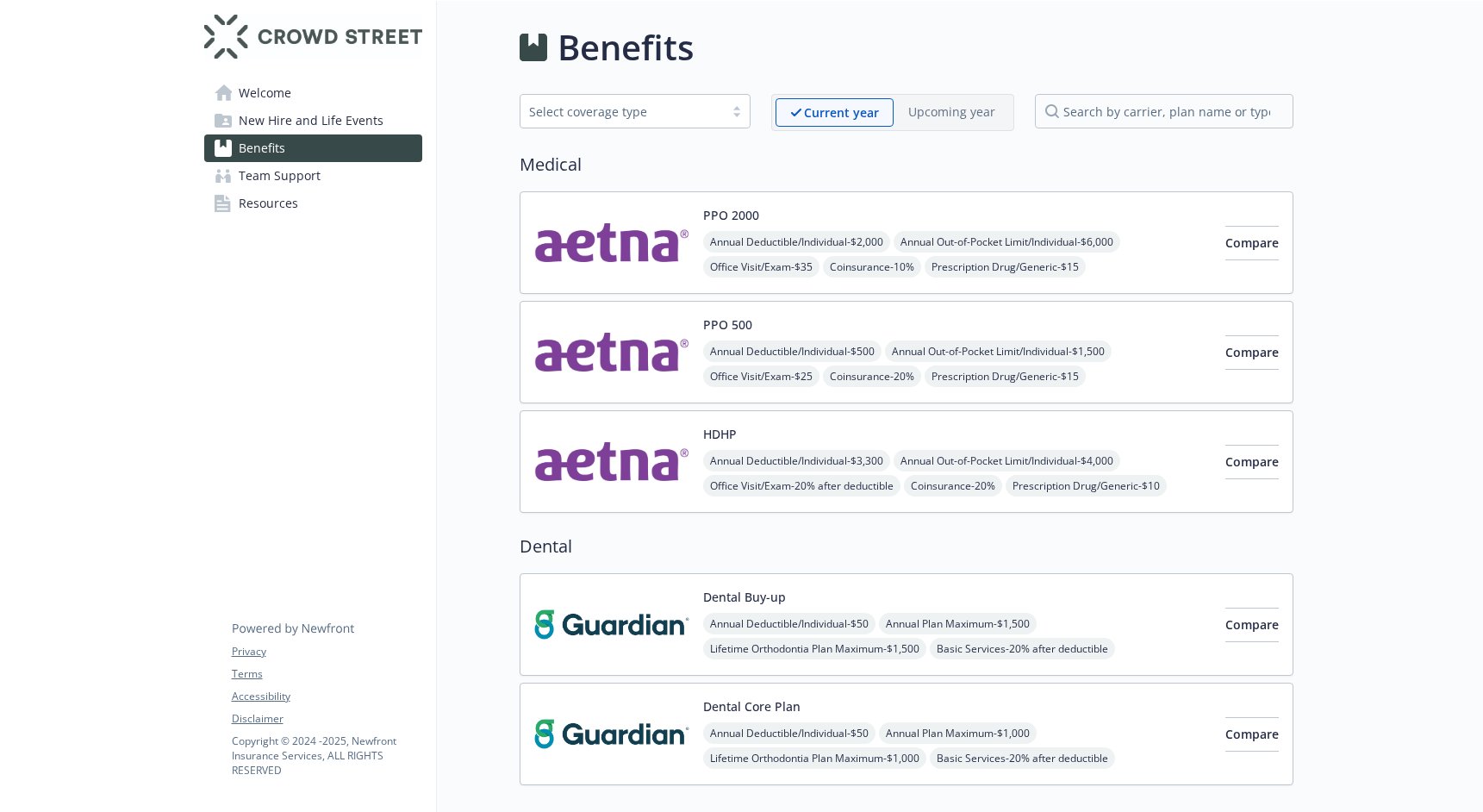
click at [274, 187] on span "Team Support" at bounding box center [279, 175] width 81 height 28
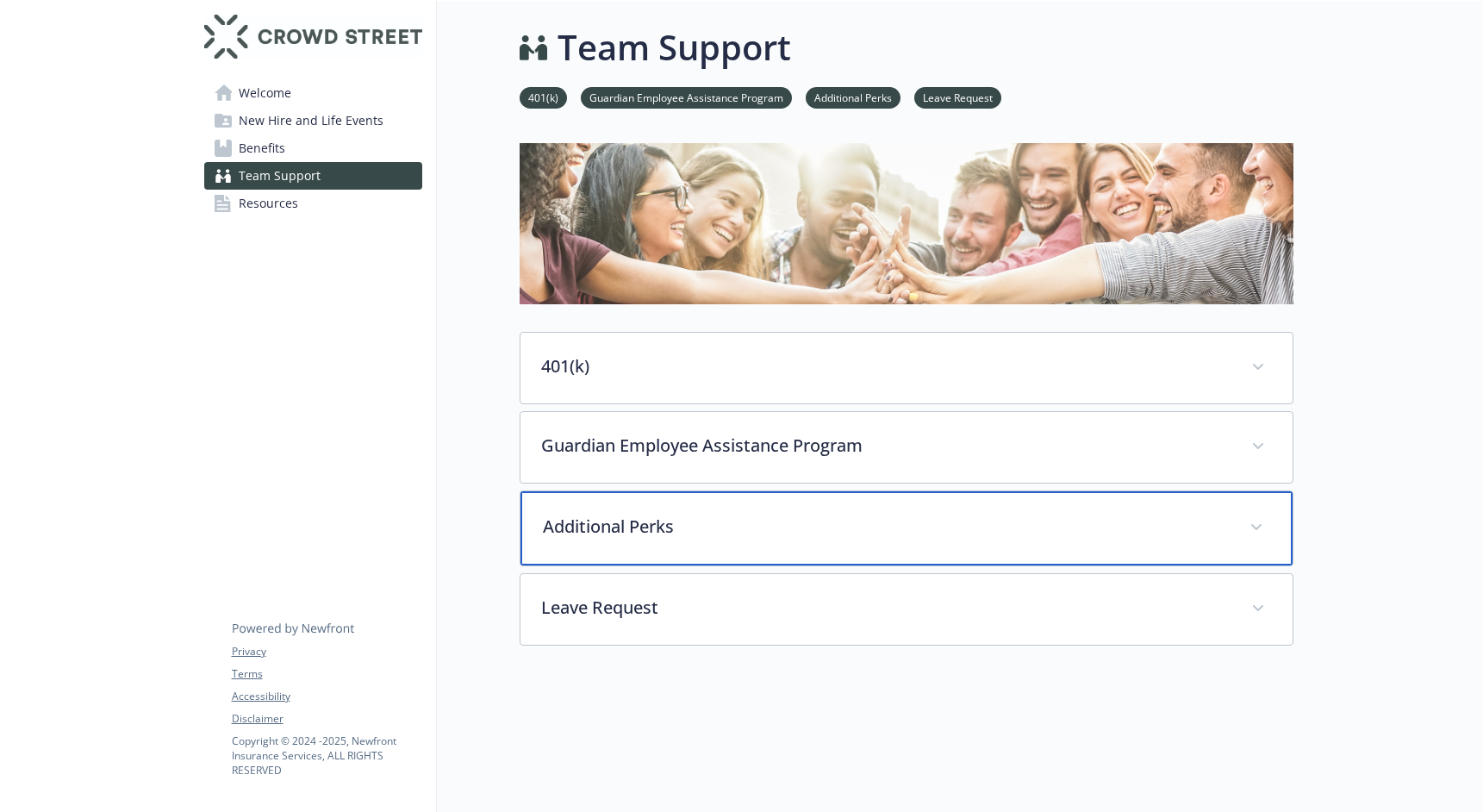
click at [623, 542] on div "Additional Perks" at bounding box center [907, 527] width 773 height 74
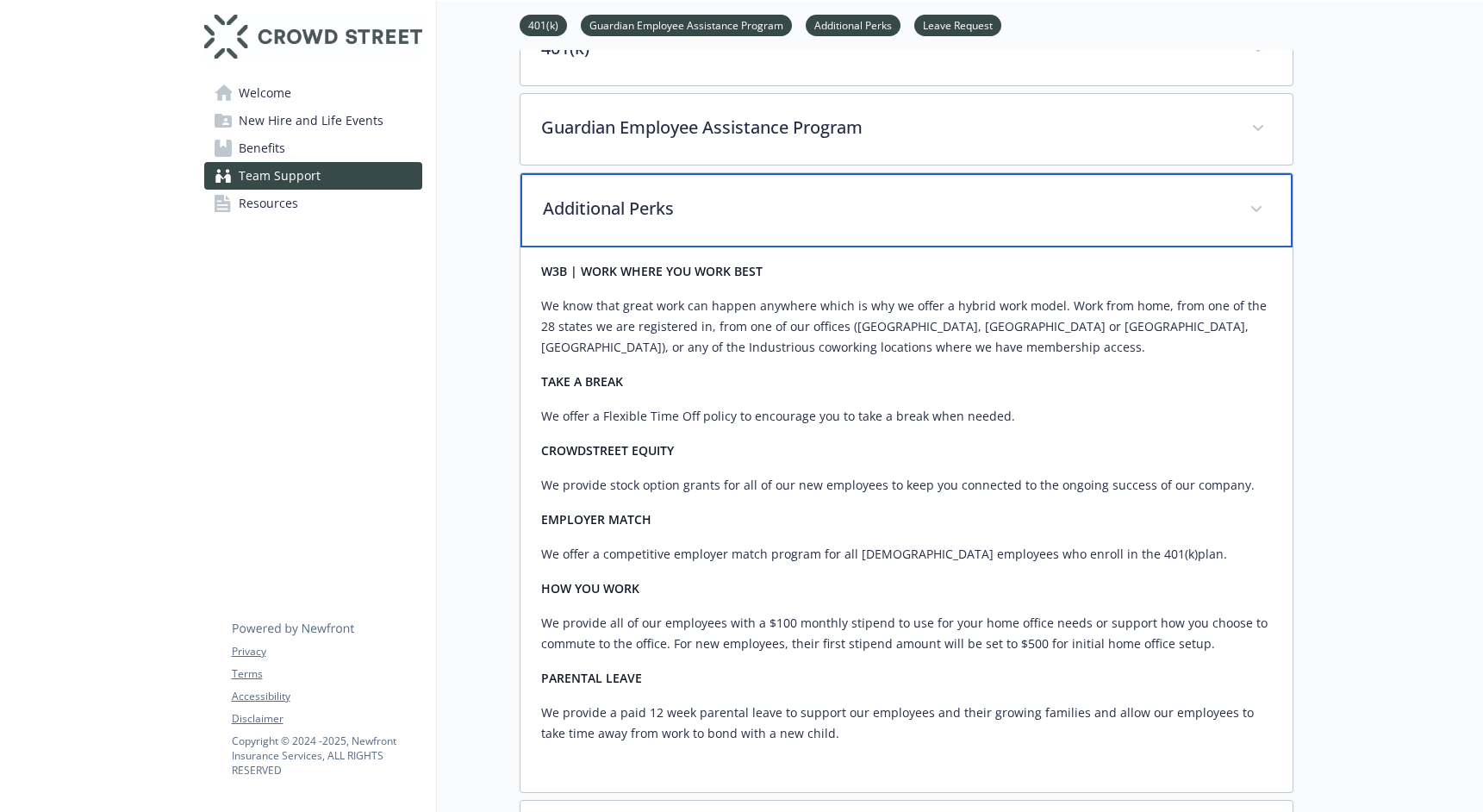
scroll to position [329, 0]
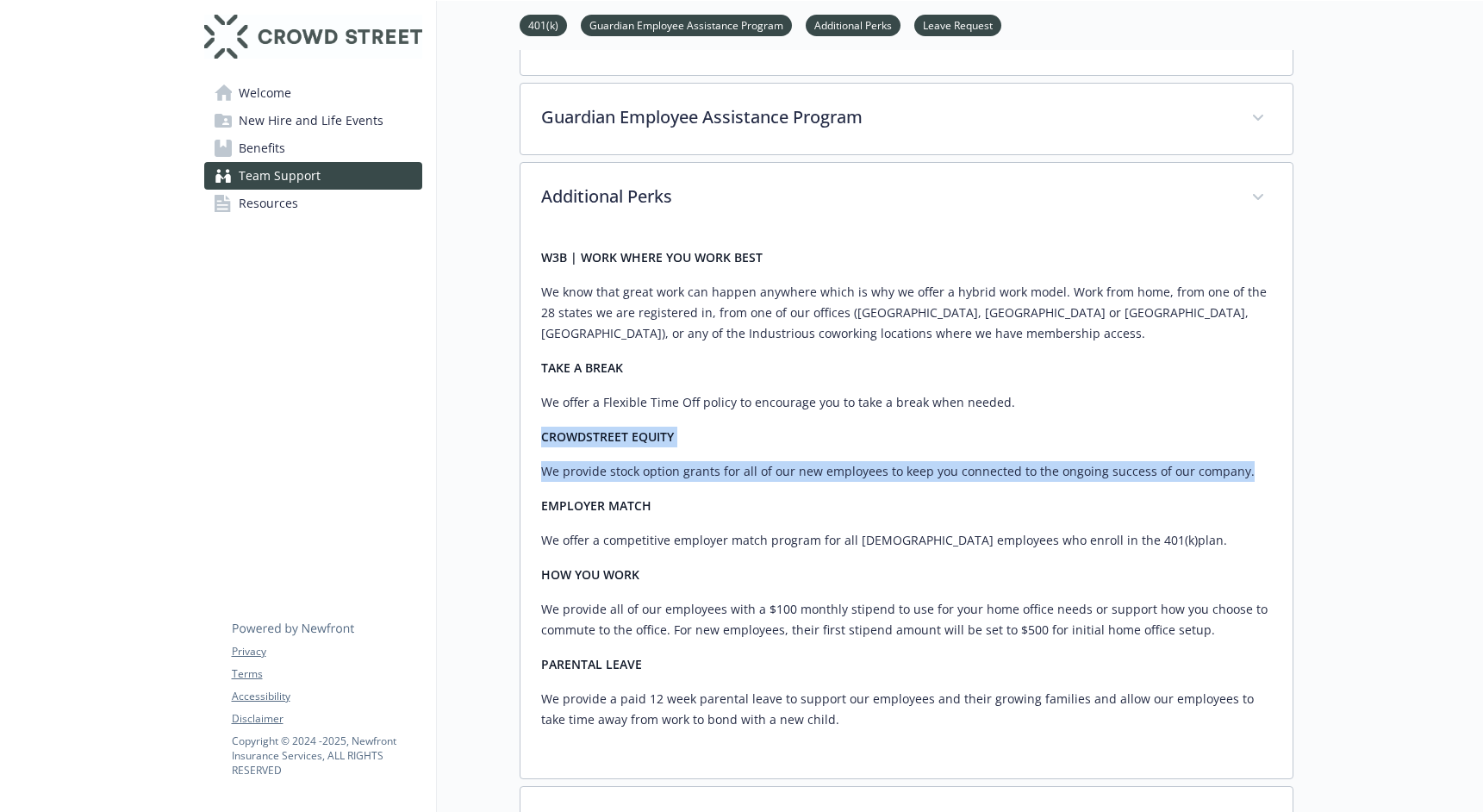
drag, startPoint x: 1243, startPoint y: 474, endPoint x: 542, endPoint y: 442, distance: 701.7
click at [542, 442] on div "W3B | WORK WHERE YOU WORK BEST We know that great work can happen anywhere whic…" at bounding box center [907, 488] width 730 height 482
copy div "CROWDSTREET EQUITY We provide stock option grants for all of our new employees …"
click at [318, 44] on img at bounding box center [313, 36] width 218 height 44
click at [325, 35] on img at bounding box center [313, 36] width 218 height 44
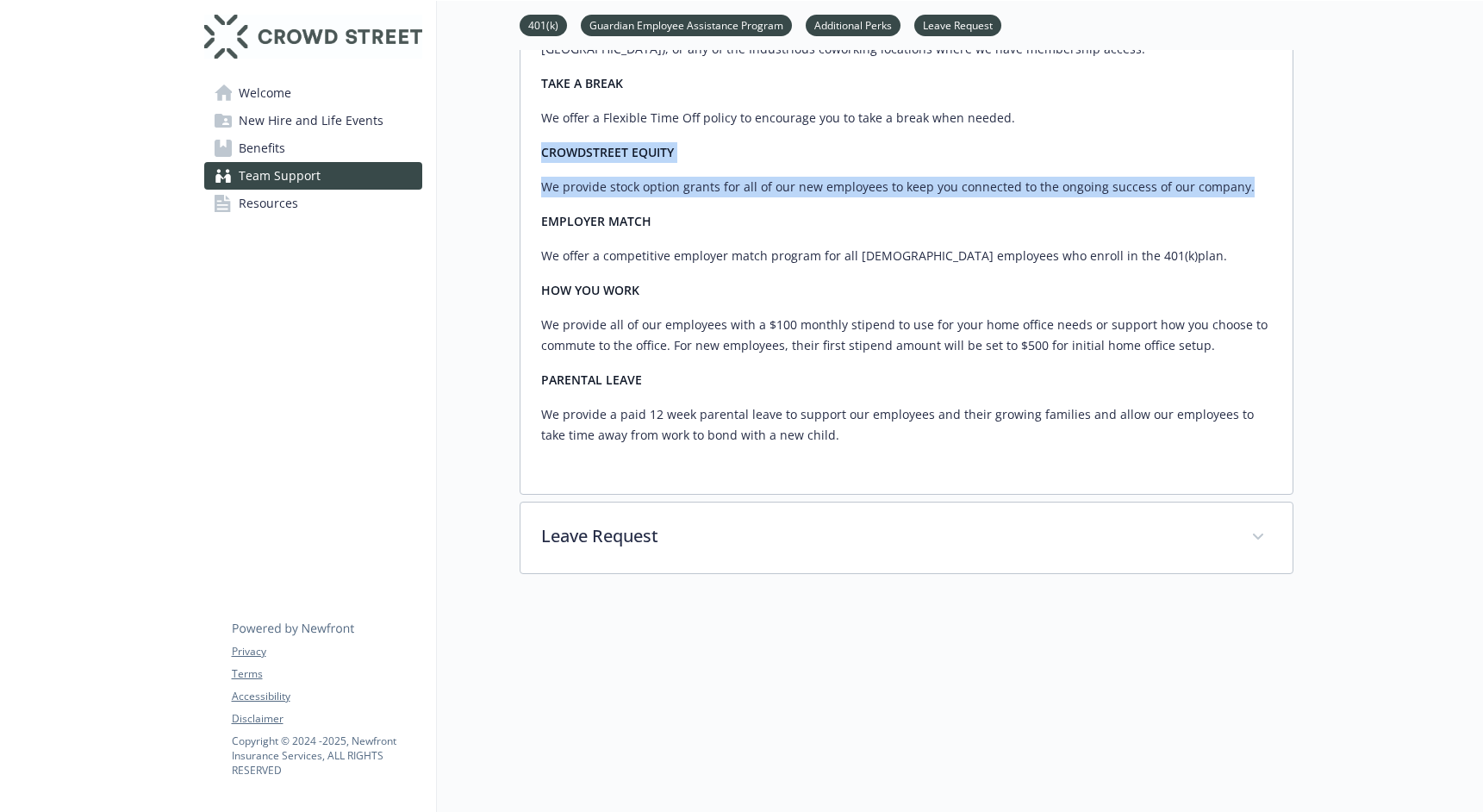
scroll to position [575, 0]
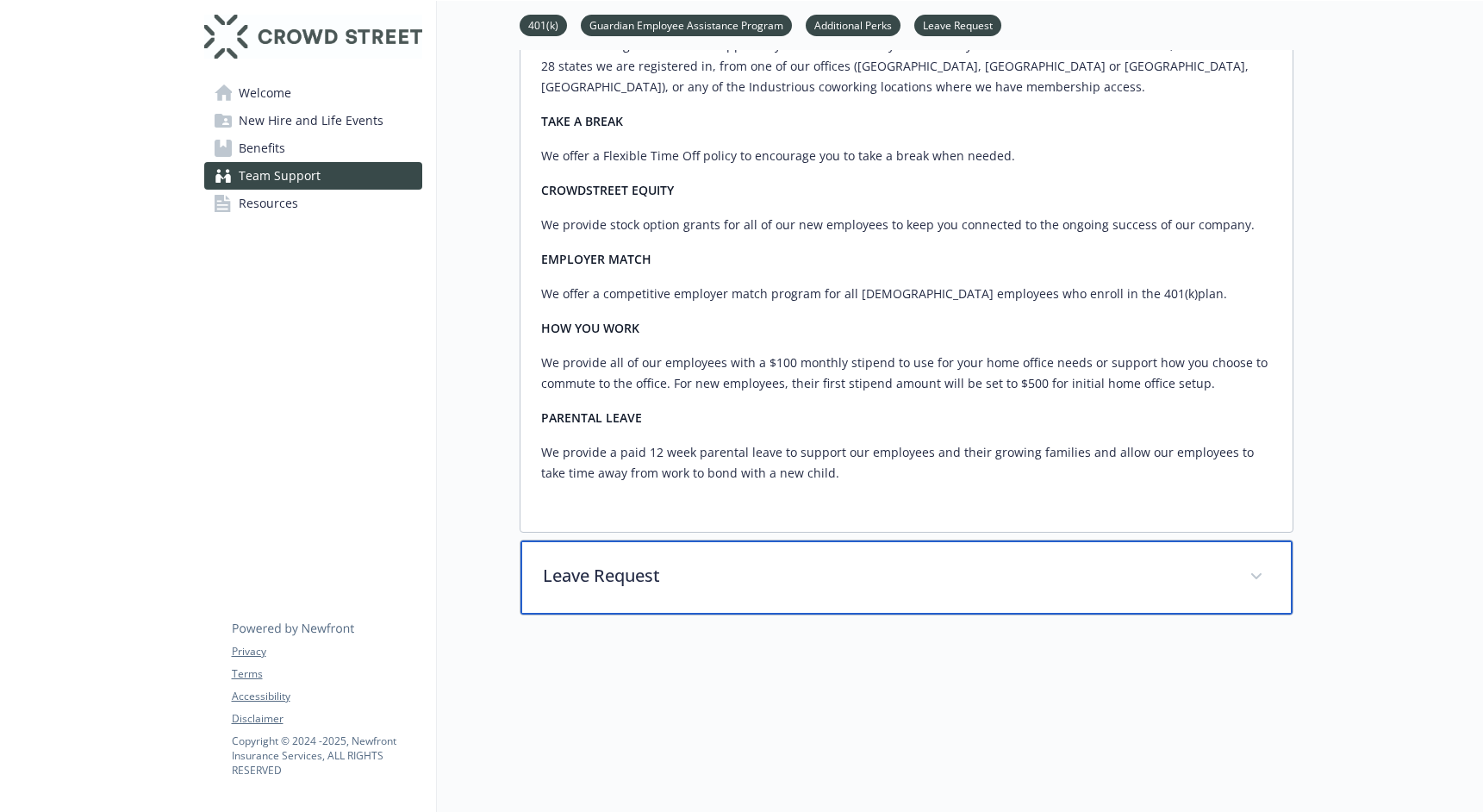
click at [699, 585] on p "Leave Request" at bounding box center [886, 575] width 686 height 26
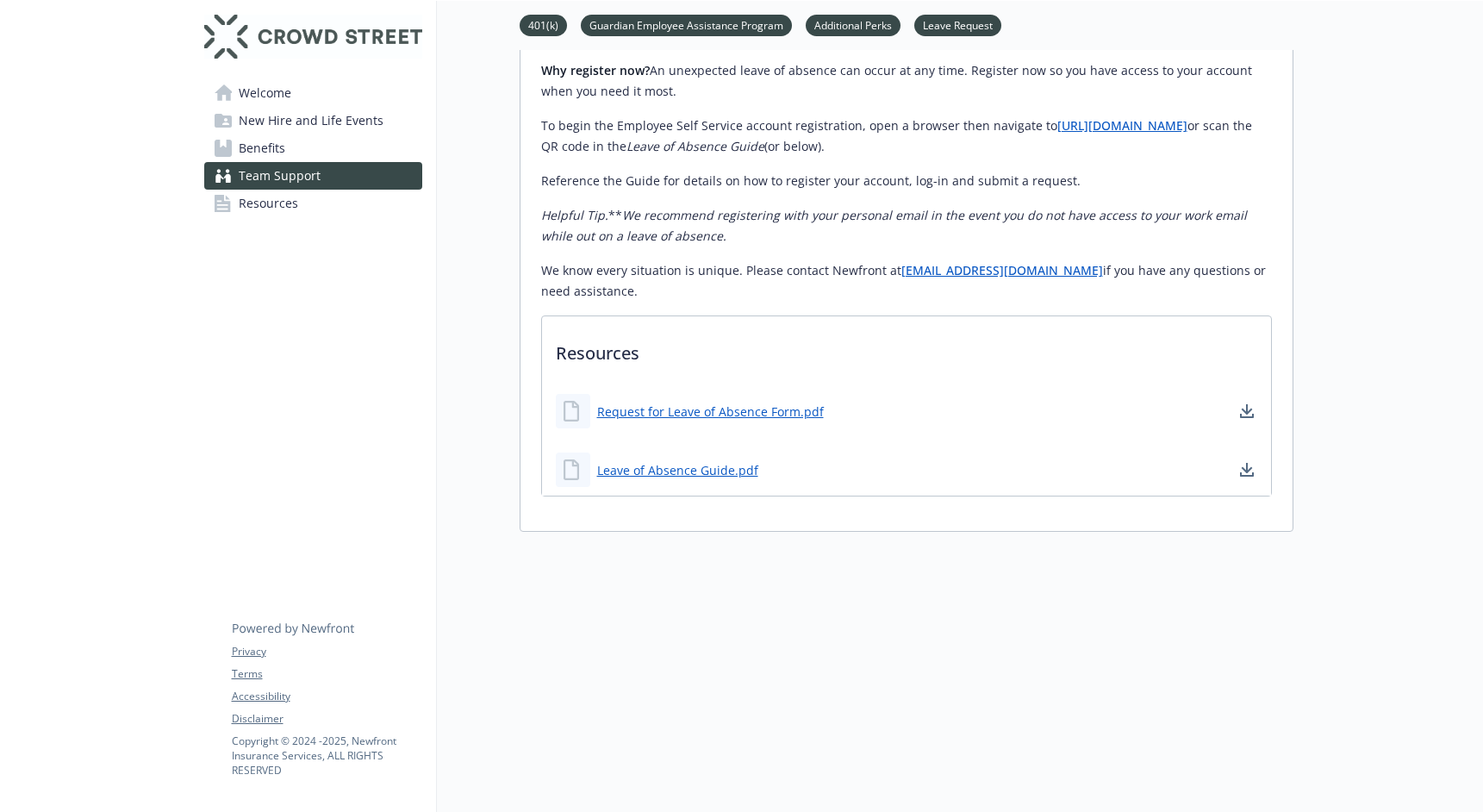
scroll to position [1626, 0]
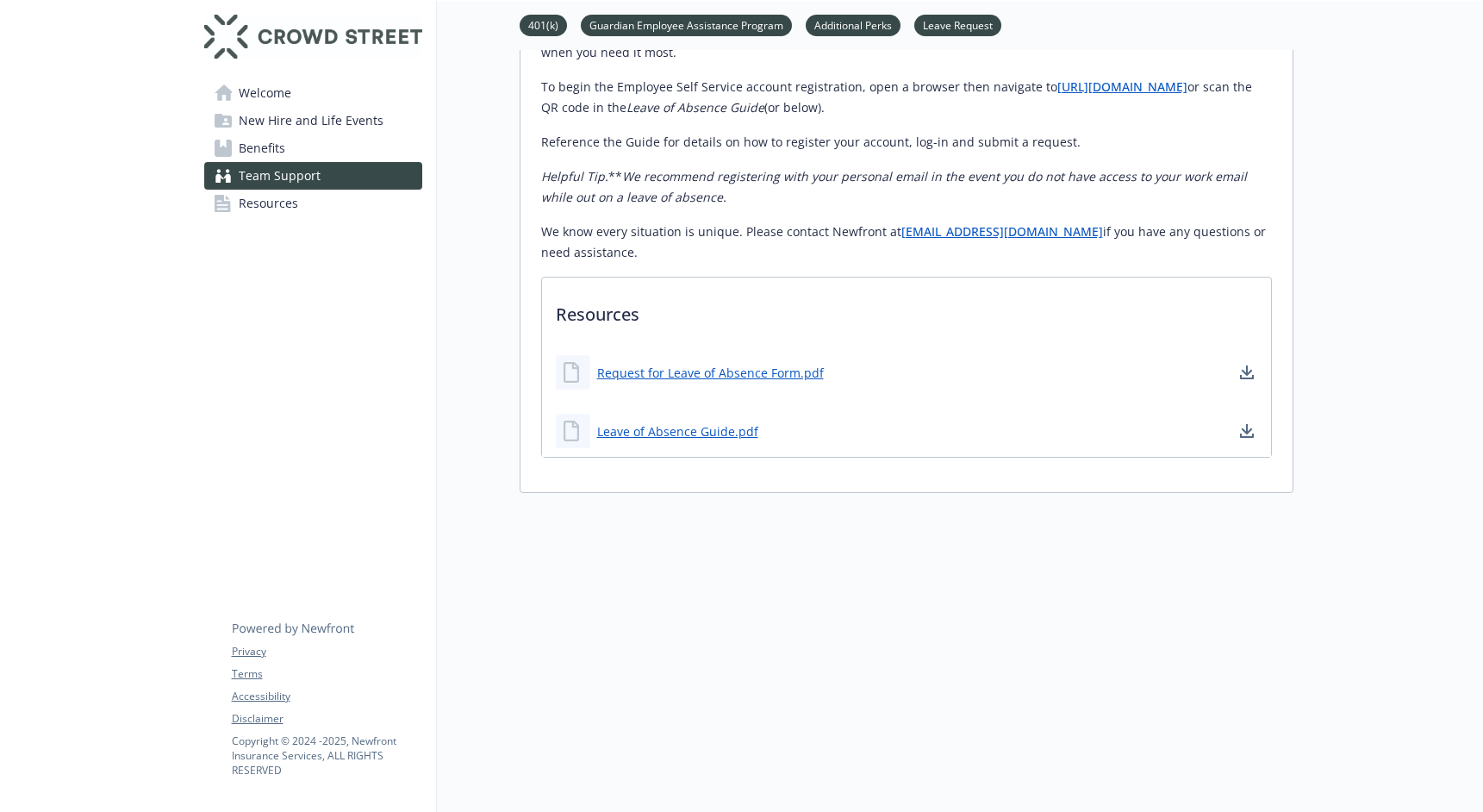
click at [254, 194] on span "Resources" at bounding box center [268, 203] width 59 height 28
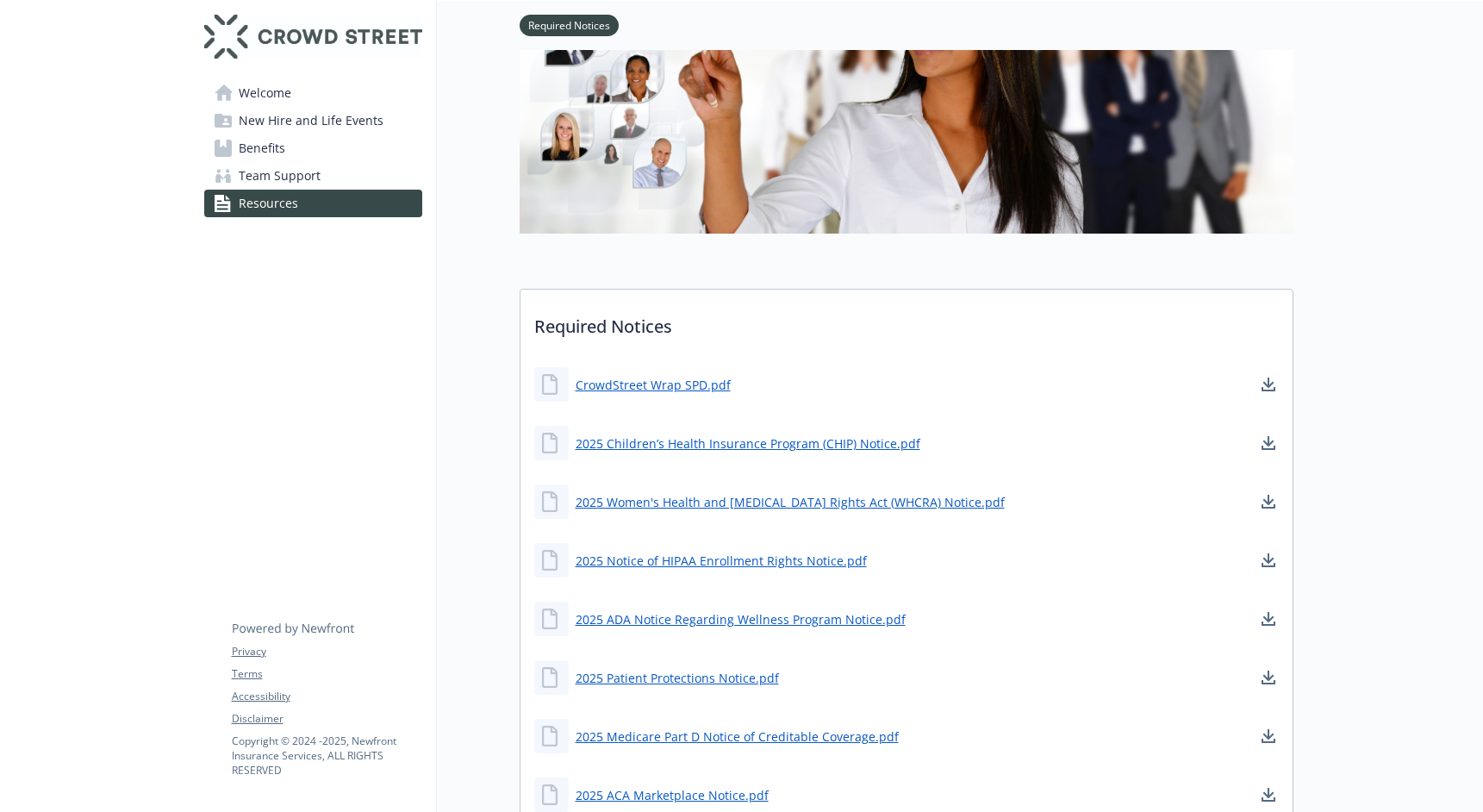
scroll to position [528, 0]
